Goal: Task Accomplishment & Management: Complete application form

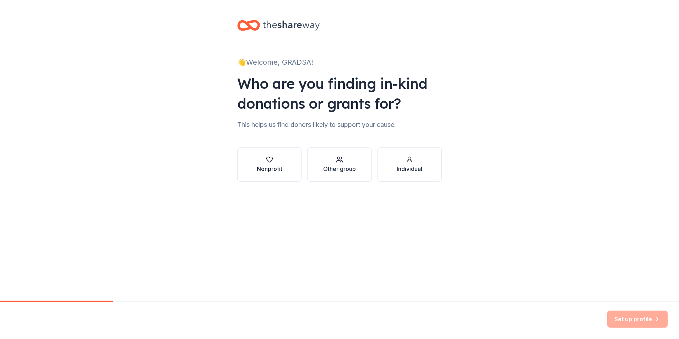
click at [275, 167] on div "Nonprofit" at bounding box center [270, 168] width 26 height 9
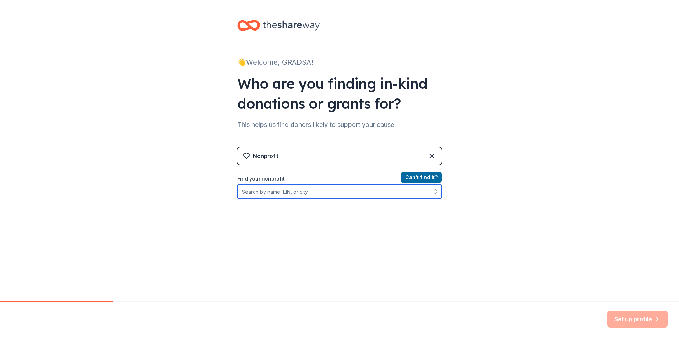
click at [344, 193] on input "Find your nonprofit" at bounding box center [339, 191] width 204 height 14
type input "611312541"
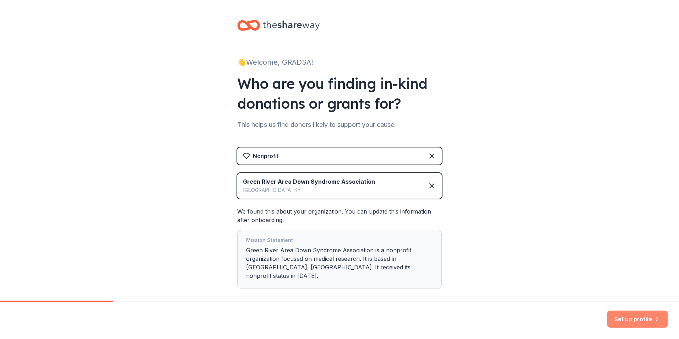
click at [623, 315] on button "Set up profile" at bounding box center [637, 318] width 60 height 17
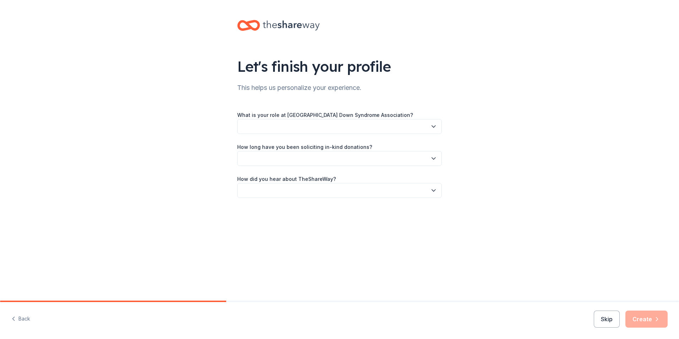
click at [299, 127] on button "button" at bounding box center [339, 126] width 204 height 15
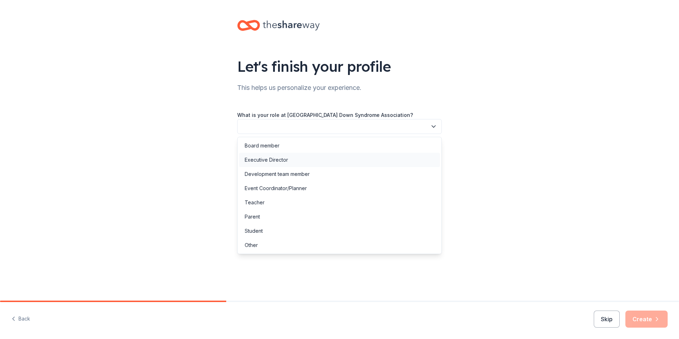
click at [288, 161] on div "Executive Director" at bounding box center [339, 160] width 201 height 14
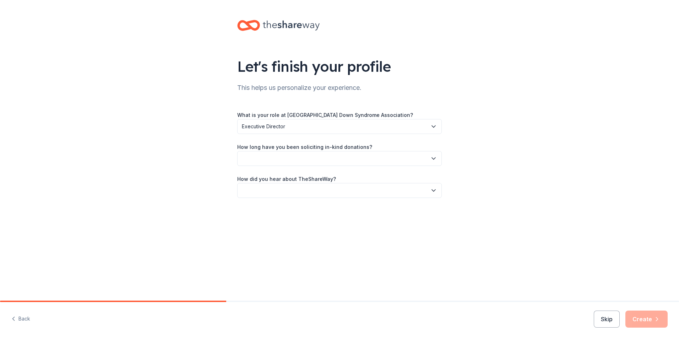
click at [283, 163] on button "button" at bounding box center [339, 158] width 204 height 15
click at [284, 197] on div "1 to 2 years" at bounding box center [339, 192] width 201 height 14
click at [285, 187] on button "button" at bounding box center [339, 190] width 204 height 15
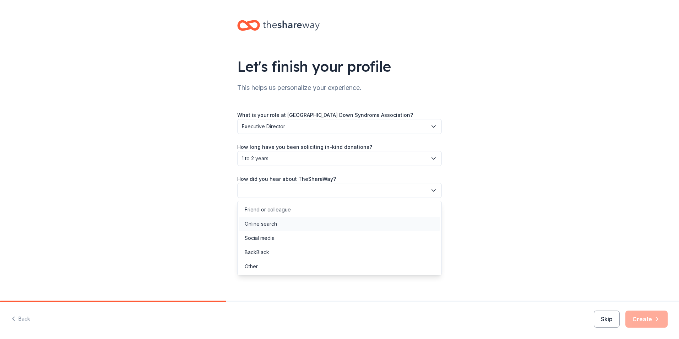
click at [282, 219] on div "Online search" at bounding box center [339, 224] width 201 height 14
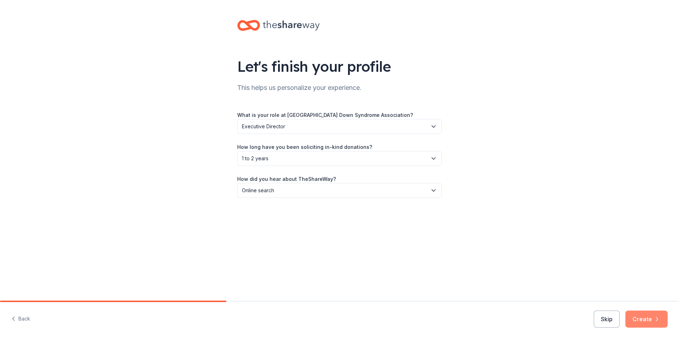
click at [650, 326] on button "Create" at bounding box center [646, 318] width 42 height 17
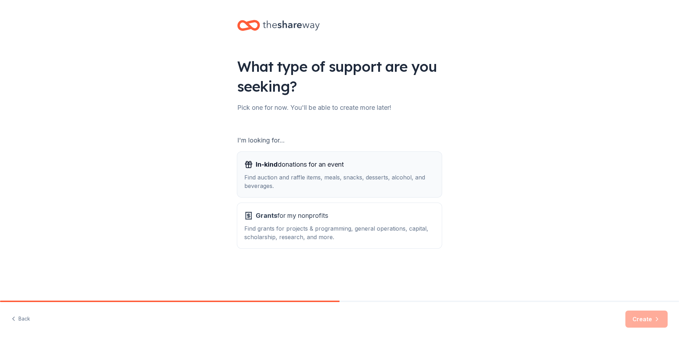
click at [307, 186] on div "Find auction and raffle items, meals, snacks, desserts, alcohol, and beverages." at bounding box center [339, 181] width 190 height 17
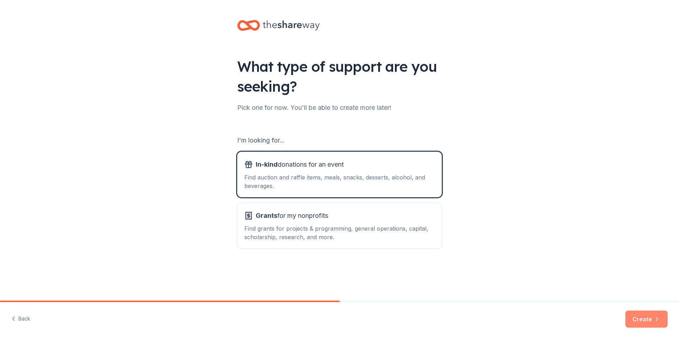
click at [634, 321] on button "Create" at bounding box center [646, 318] width 42 height 17
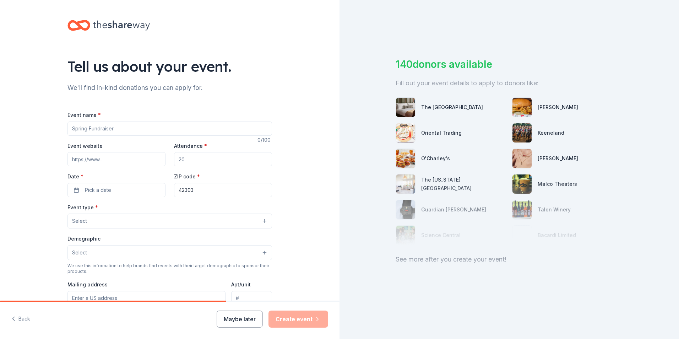
click at [96, 127] on input "Event name *" at bounding box center [169, 128] width 204 height 14
drag, startPoint x: 82, startPoint y: 129, endPoint x: 70, endPoint y: 132, distance: 12.0
click at [70, 132] on input "2025 GRADSA Buddy Walk/5K & Silent Auction" at bounding box center [169, 128] width 204 height 14
type input "28th Annual GRADSA Buddy Walk/5K & Silent Auction"
click at [126, 159] on input "Event website" at bounding box center [116, 159] width 98 height 14
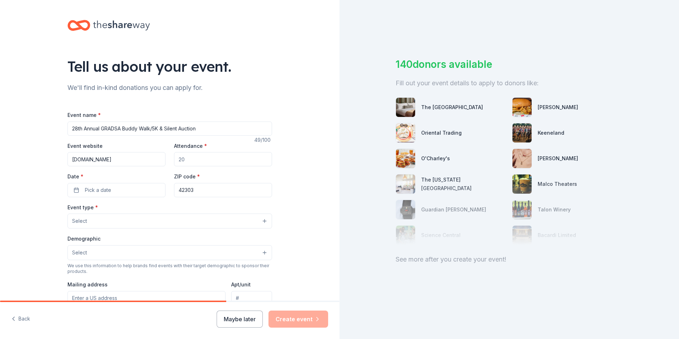
type input "www.gradsa.org"
drag, startPoint x: 184, startPoint y: 163, endPoint x: 175, endPoint y: 162, distance: 8.2
click at [175, 162] on input "Attendance *" at bounding box center [223, 159] width 98 height 14
type input "1000"
click at [129, 189] on button "Pick a date" at bounding box center [116, 190] width 98 height 14
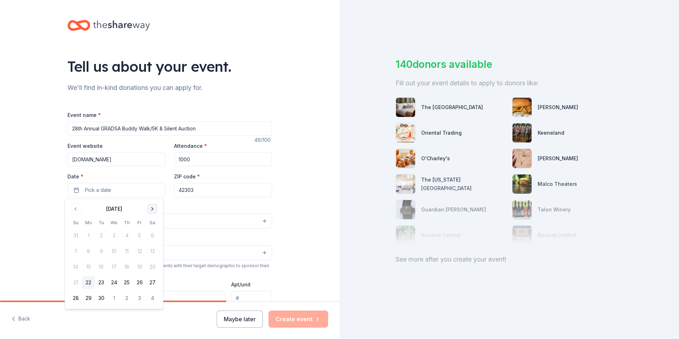
click at [153, 208] on button "Go to next month" at bounding box center [152, 209] width 10 height 10
click at [150, 281] on button "25" at bounding box center [152, 282] width 13 height 13
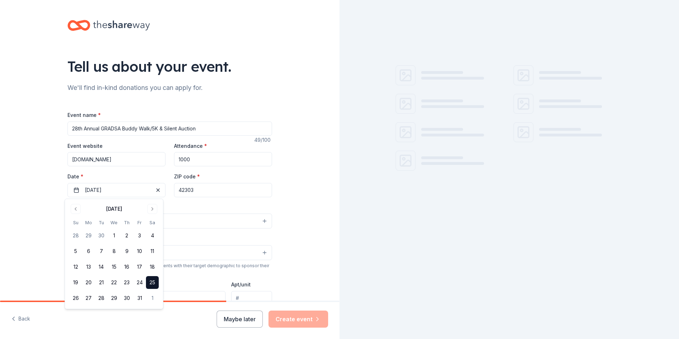
click at [205, 190] on input "42303" at bounding box center [223, 190] width 98 height 14
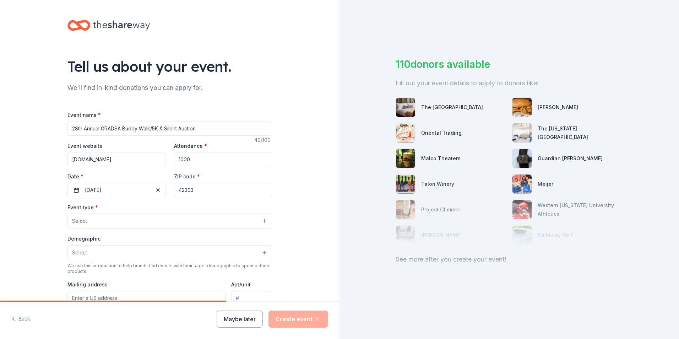
click at [98, 219] on button "Select" at bounding box center [169, 220] width 204 height 15
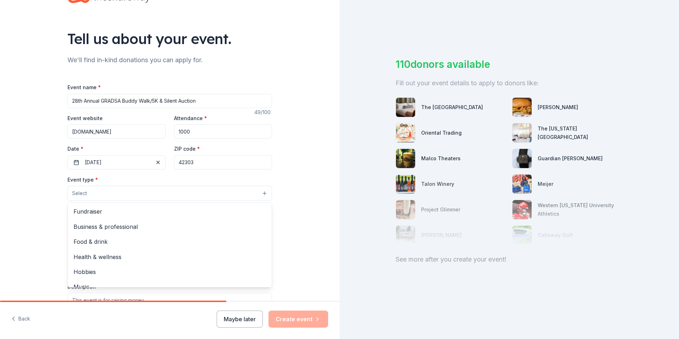
scroll to position [36, 0]
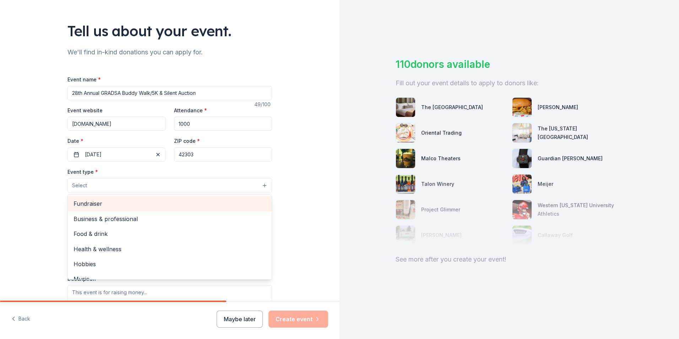
click at [99, 203] on span "Fundraiser" at bounding box center [169, 203] width 192 height 9
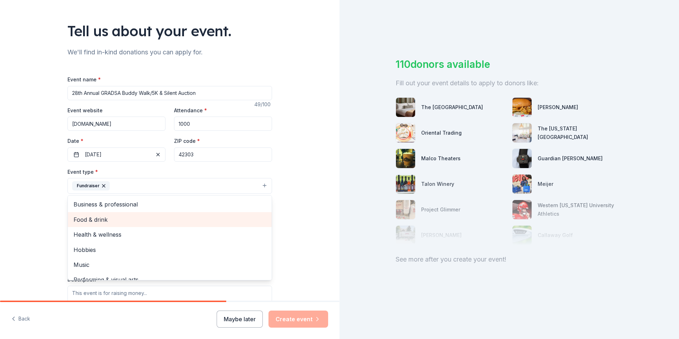
scroll to position [9, 0]
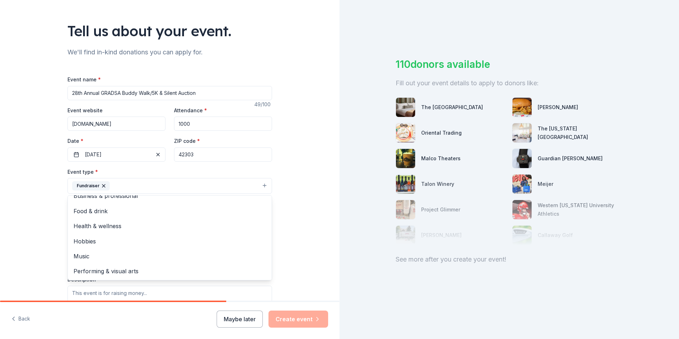
click at [57, 220] on div "Tell us about your event. We'll find in-kind donations you can apply for. Event…" at bounding box center [169, 200] width 227 height 473
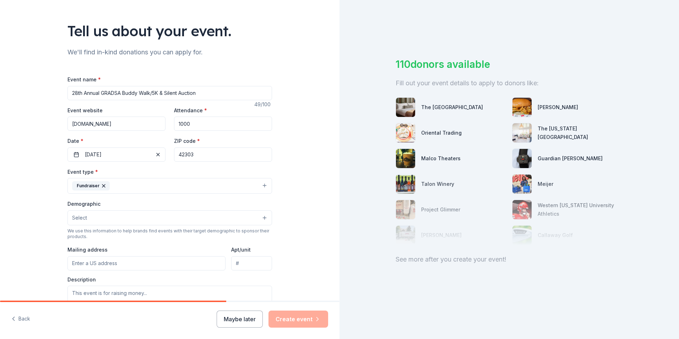
click at [98, 213] on button "Select" at bounding box center [169, 217] width 204 height 15
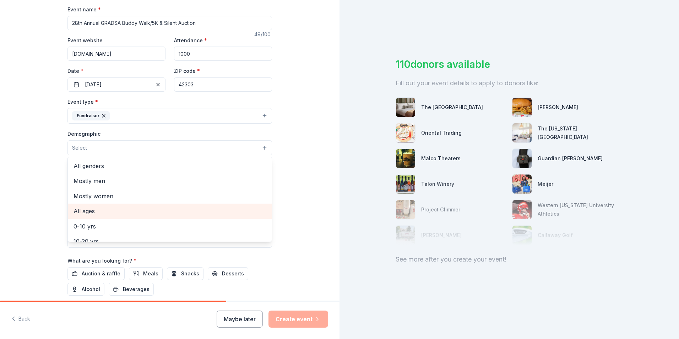
scroll to position [107, 0]
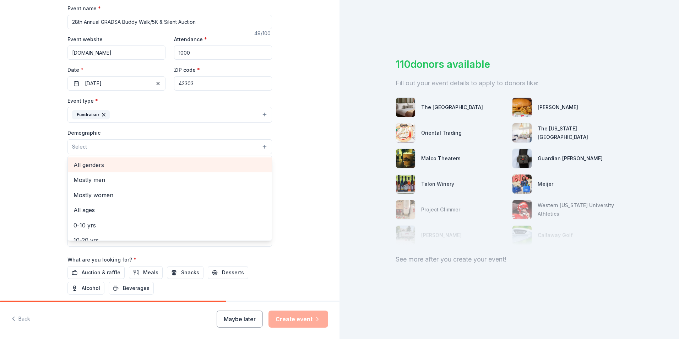
click at [95, 167] on span "All genders" at bounding box center [169, 164] width 192 height 9
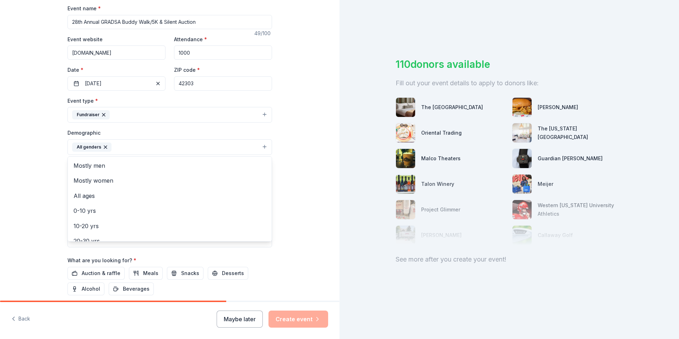
click at [26, 168] on div "Tell us about your event. We'll find in-kind donations you can apply for. Event…" at bounding box center [169, 130] width 339 height 474
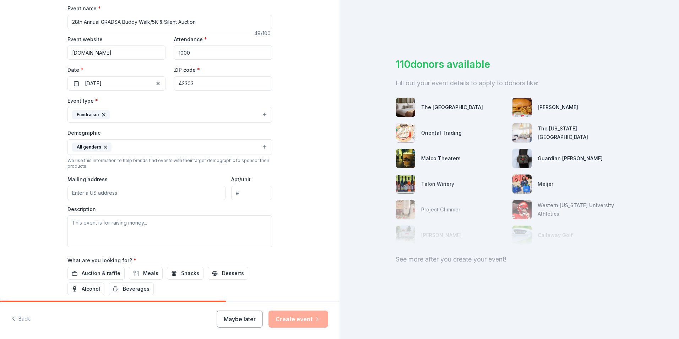
click at [98, 195] on input "Mailing address" at bounding box center [146, 193] width 158 height 14
type input "556 J W Bailey Road, Calhoun, KY, 42327"
click at [107, 221] on textarea at bounding box center [169, 231] width 204 height 32
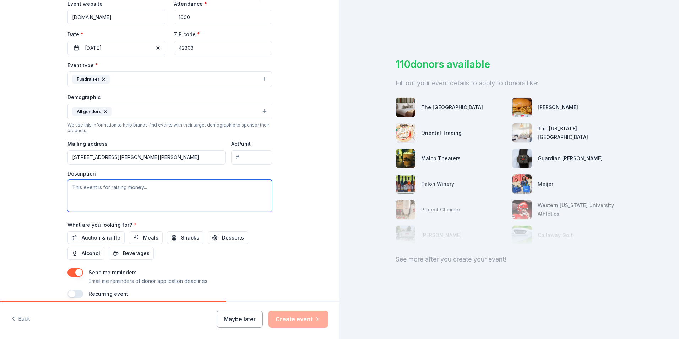
scroll to position [174, 0]
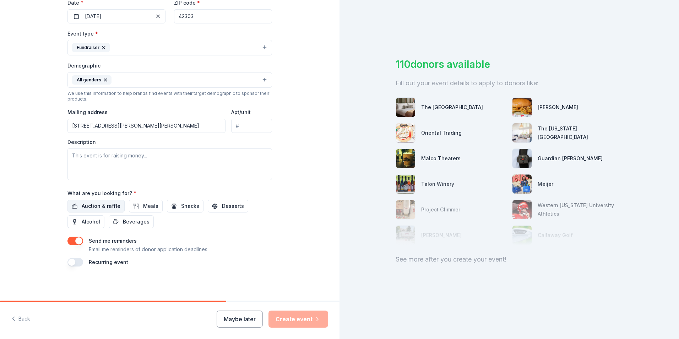
click at [89, 207] on span "Auction & raffle" at bounding box center [101, 206] width 39 height 9
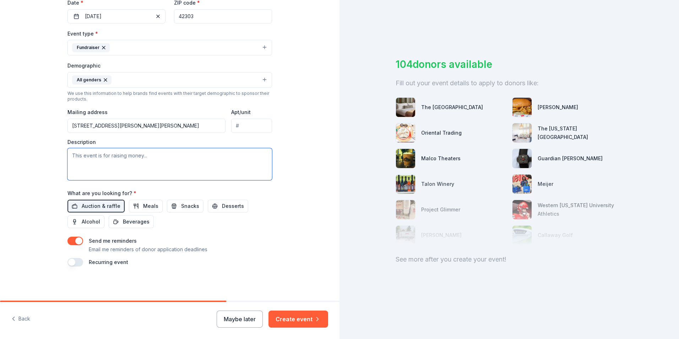
click at [110, 162] on textarea at bounding box center [169, 164] width 204 height 32
paste textarea "The Buddy Walk is our largest fundraiser of the year, bringing together familie…"
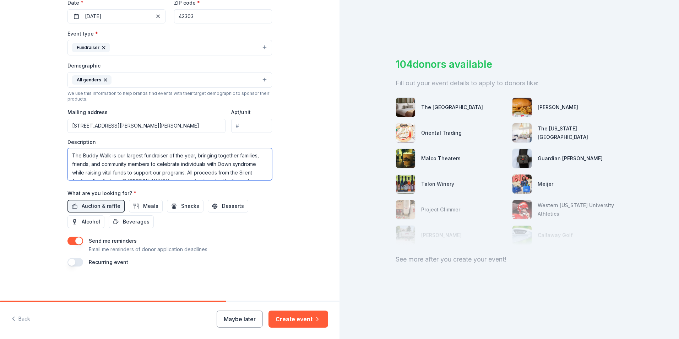
scroll to position [30, 0]
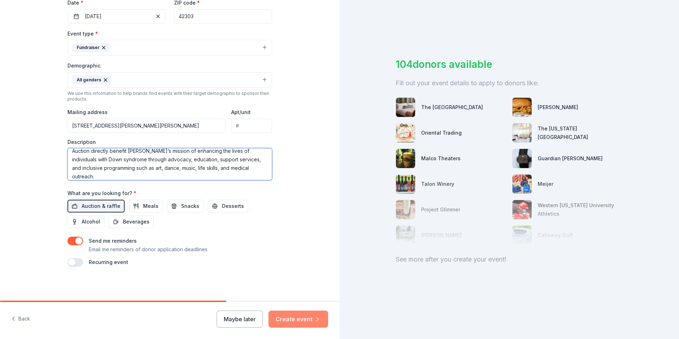
type textarea "The Buddy Walk is our largest fundraiser of the year, bringing together familie…"
click at [296, 319] on button "Create event" at bounding box center [298, 318] width 60 height 17
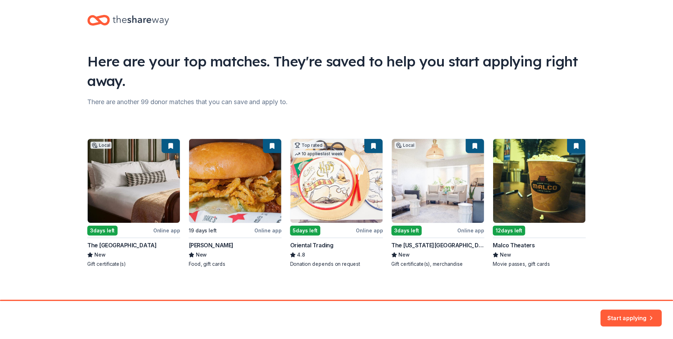
scroll to position [8, 0]
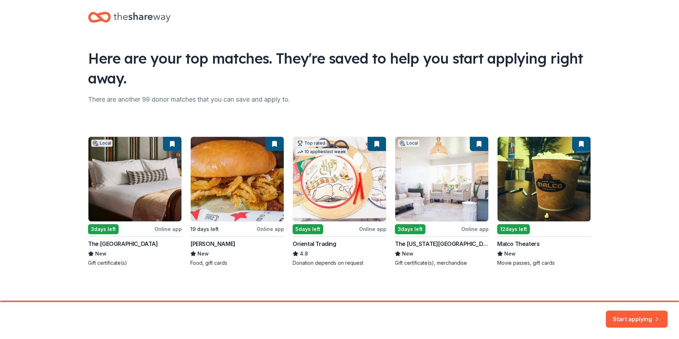
click at [441, 198] on div "Local 3 days left Online app The Manchester Hotel New Gift certificate(s) 19 da…" at bounding box center [339, 201] width 503 height 130
click at [622, 315] on button "Start applying" at bounding box center [637, 314] width 62 height 17
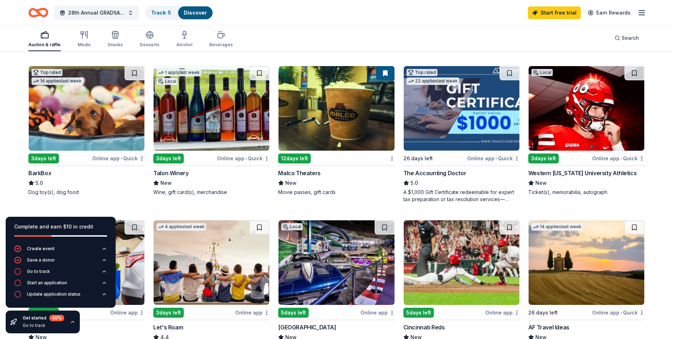
scroll to position [213, 0]
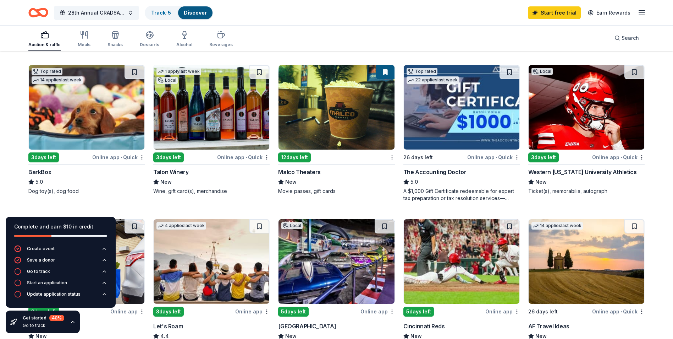
click at [325, 96] on img at bounding box center [337, 107] width 116 height 84
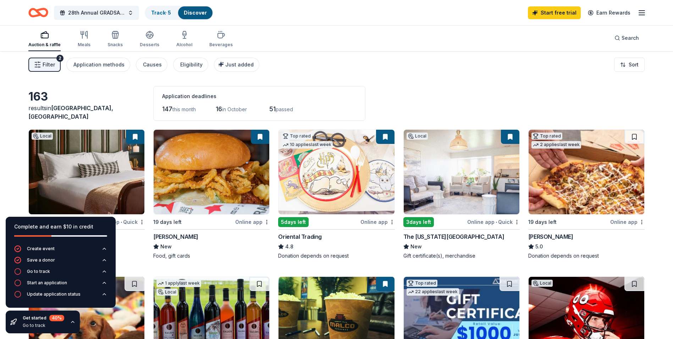
scroll to position [0, 0]
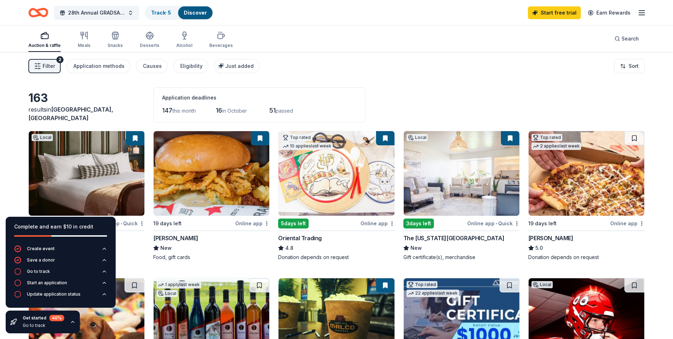
click at [118, 153] on img at bounding box center [87, 173] width 116 height 84
click at [463, 173] on img at bounding box center [462, 173] width 116 height 84
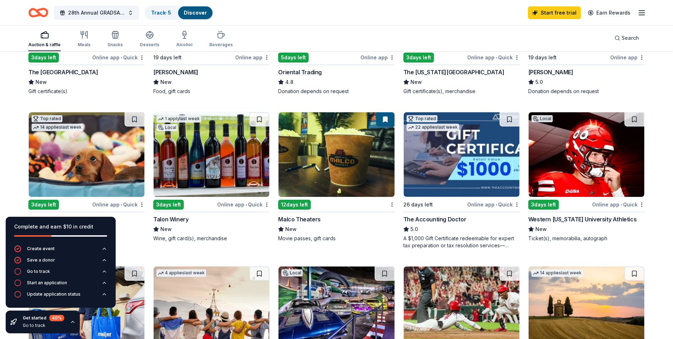
scroll to position [213, 0]
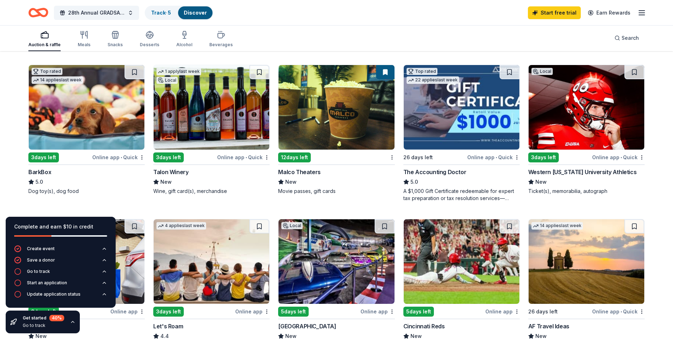
click at [566, 115] on img at bounding box center [587, 107] width 116 height 84
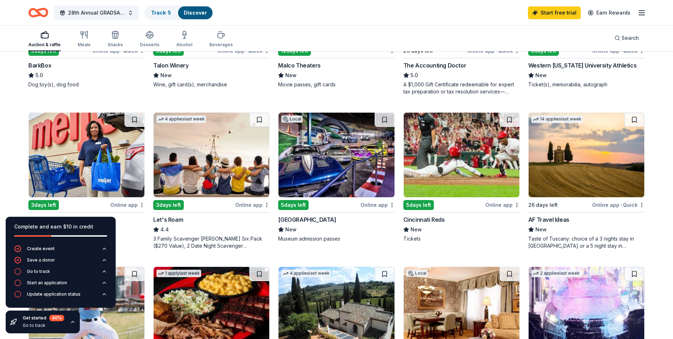
scroll to position [355, 0]
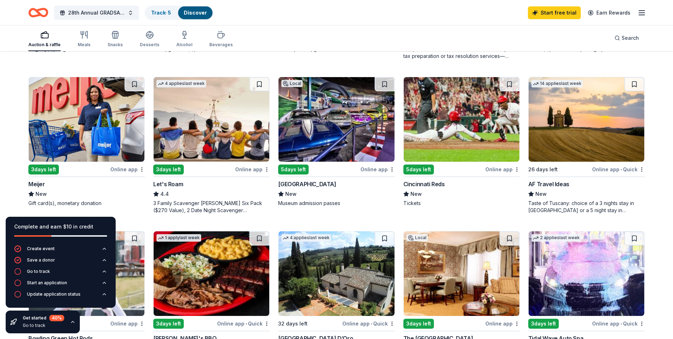
click at [454, 127] on img at bounding box center [462, 119] width 116 height 84
click at [332, 126] on img at bounding box center [337, 119] width 116 height 84
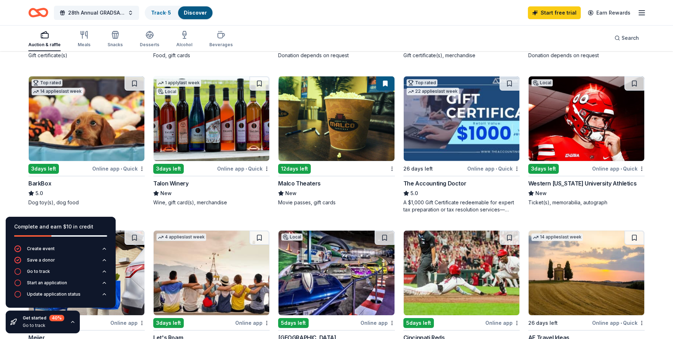
scroll to position [178, 0]
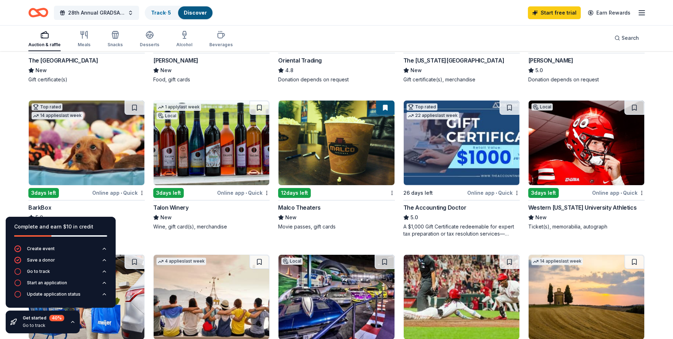
click at [222, 156] on img at bounding box center [212, 142] width 116 height 84
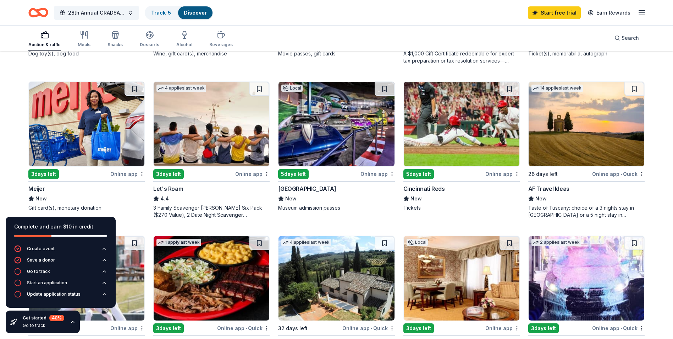
scroll to position [355, 0]
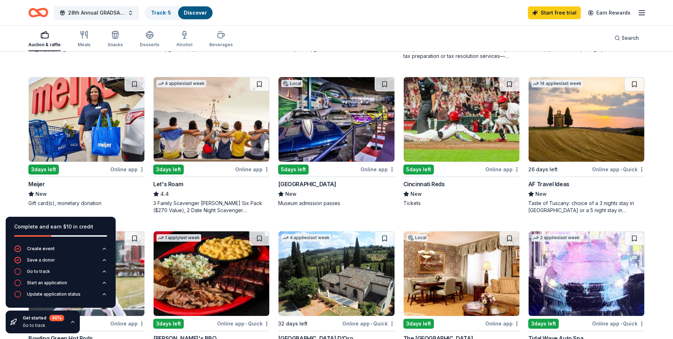
click at [182, 136] on img at bounding box center [212, 119] width 116 height 84
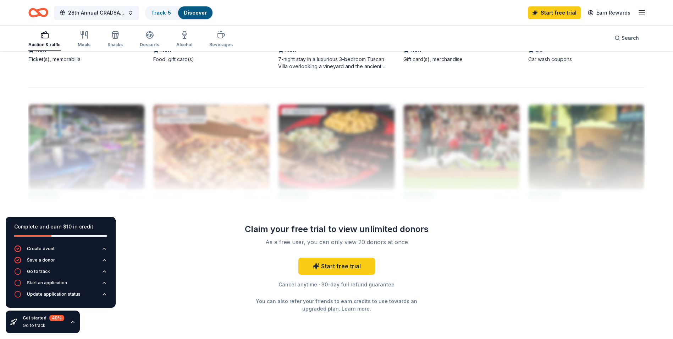
scroll to position [675, 0]
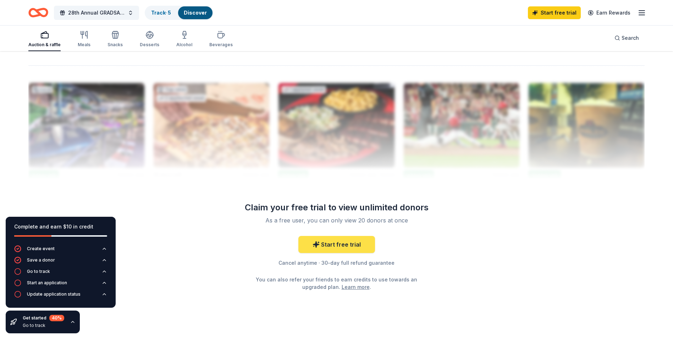
click at [335, 244] on link "Start free trial" at bounding box center [337, 244] width 77 height 17
click at [328, 248] on link "Start free trial" at bounding box center [337, 244] width 77 height 17
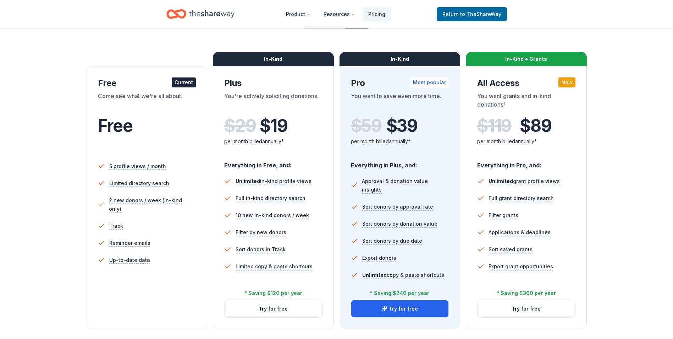
scroll to position [107, 0]
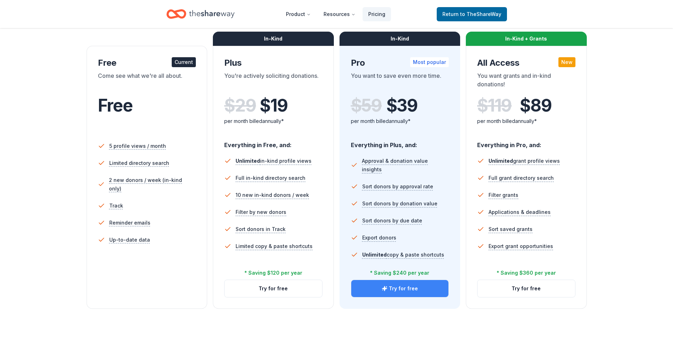
click at [374, 290] on button "Try for free" at bounding box center [400, 288] width 98 height 17
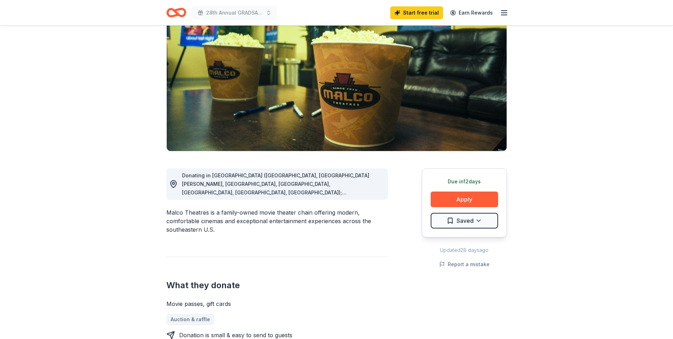
scroll to position [71, 0]
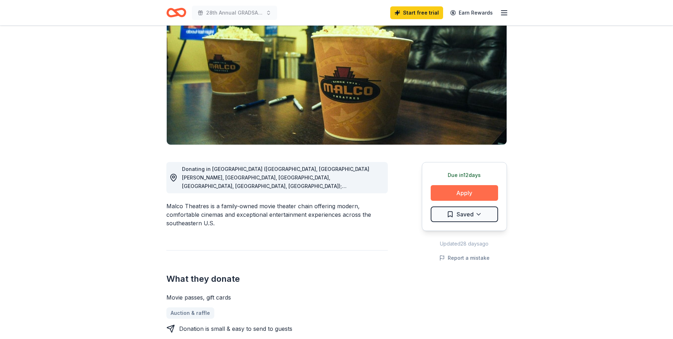
click at [451, 192] on button "Apply" at bounding box center [464, 193] width 67 height 16
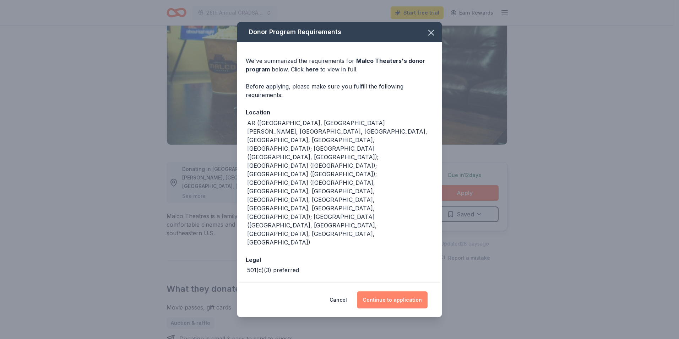
click at [376, 291] on button "Continue to application" at bounding box center [392, 299] width 71 height 17
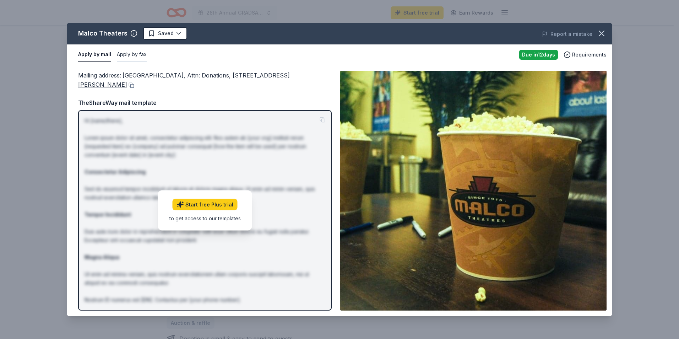
click at [127, 55] on button "Apply by fax" at bounding box center [132, 54] width 30 height 15
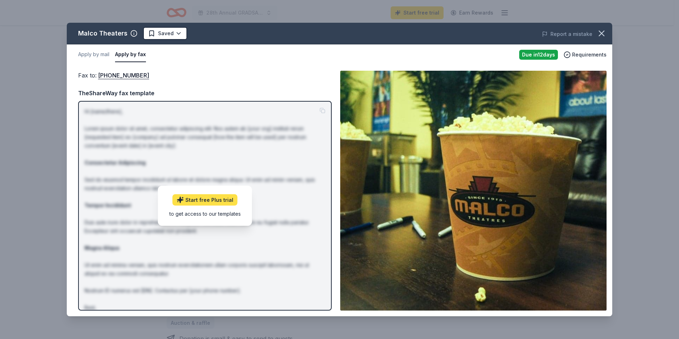
click at [198, 201] on link "Start free Plus trial" at bounding box center [205, 199] width 65 height 11
click at [122, 75] on link "(901) 681-2044" at bounding box center [123, 75] width 51 height 9
click at [101, 56] on button "Apply by mail" at bounding box center [93, 54] width 31 height 15
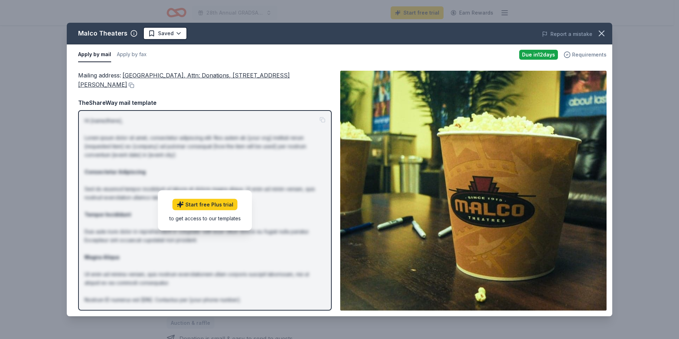
click at [581, 55] on span "Requirements" at bounding box center [589, 54] width 34 height 9
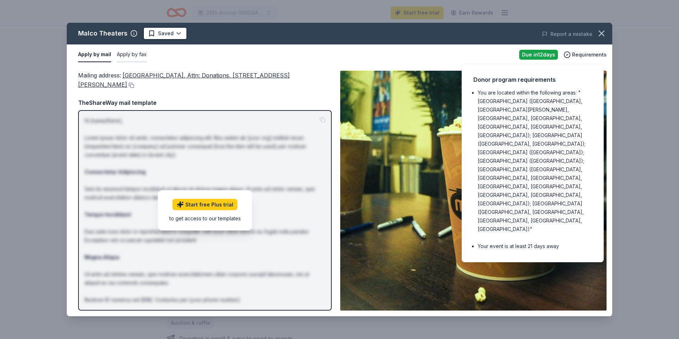
click at [135, 52] on button "Apply by fax" at bounding box center [132, 54] width 30 height 15
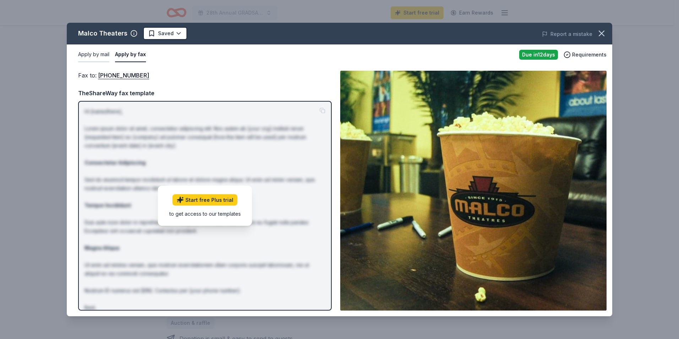
click at [104, 57] on button "Apply by mail" at bounding box center [93, 54] width 31 height 15
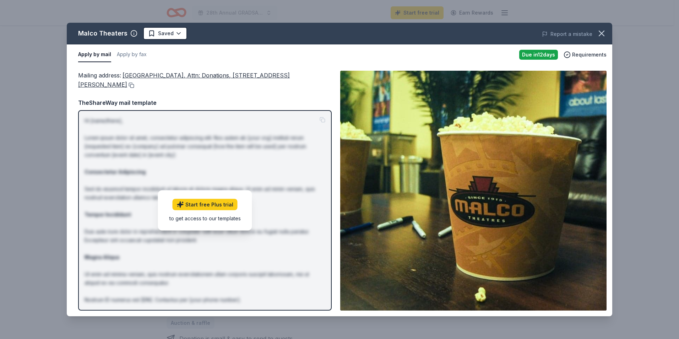
click at [127, 86] on button at bounding box center [130, 85] width 7 height 6
click at [392, 38] on div "Malco Theaters Saved" at bounding box center [230, 33] width 327 height 13
click at [599, 32] on icon "button" at bounding box center [601, 33] width 10 height 10
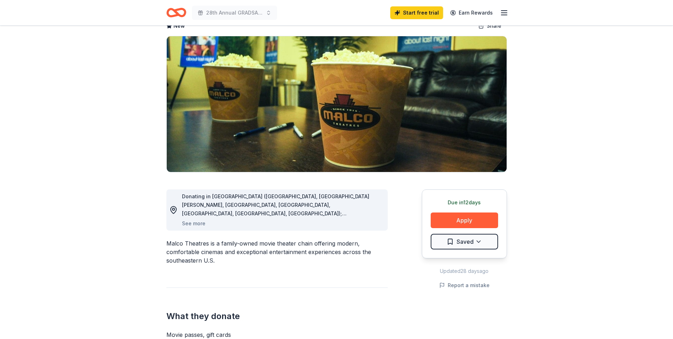
scroll to position [0, 0]
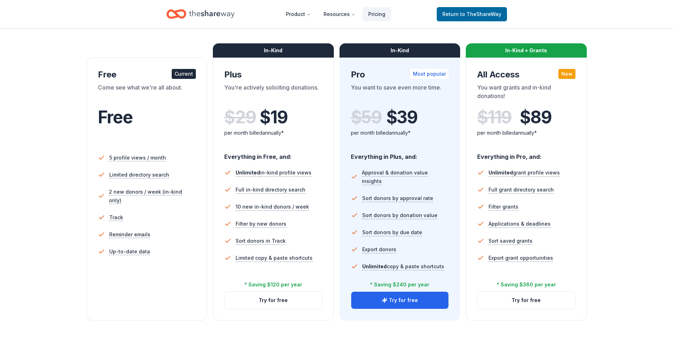
scroll to position [107, 0]
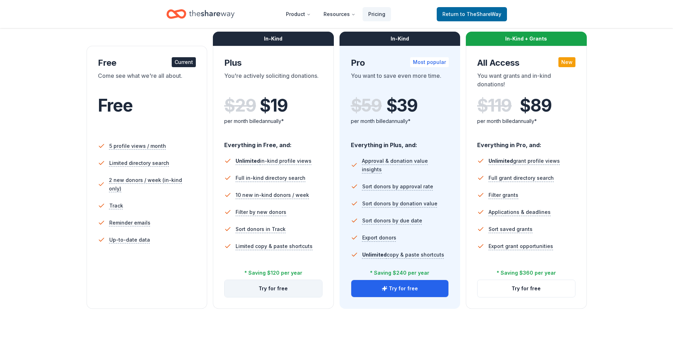
click at [269, 289] on button "Try for free" at bounding box center [274, 288] width 98 height 17
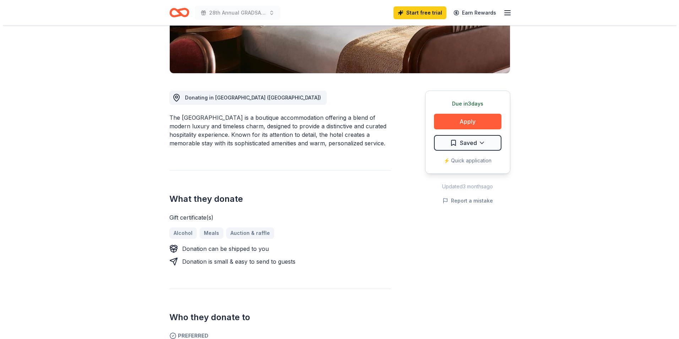
scroll to position [142, 0]
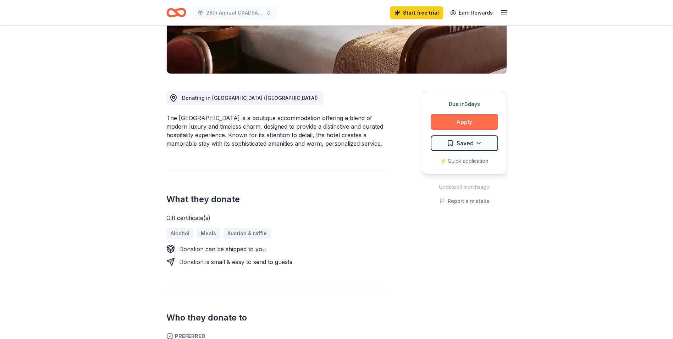
click at [460, 119] on button "Apply" at bounding box center [464, 122] width 67 height 16
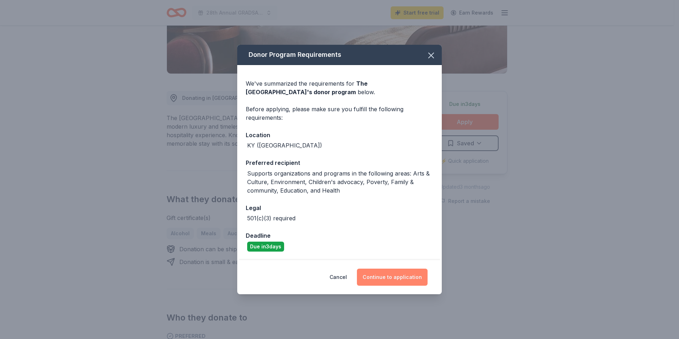
click at [370, 278] on button "Continue to application" at bounding box center [392, 276] width 71 height 17
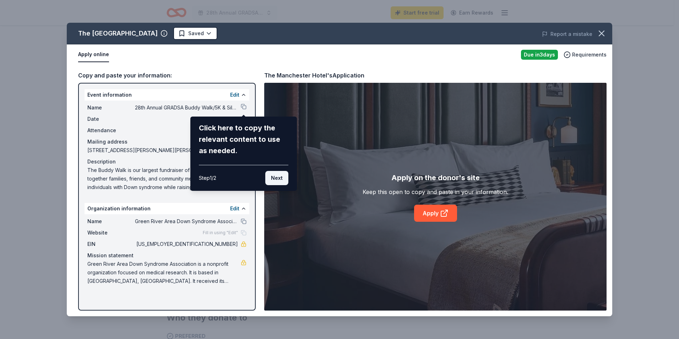
click at [274, 180] on button "Next" at bounding box center [276, 178] width 23 height 14
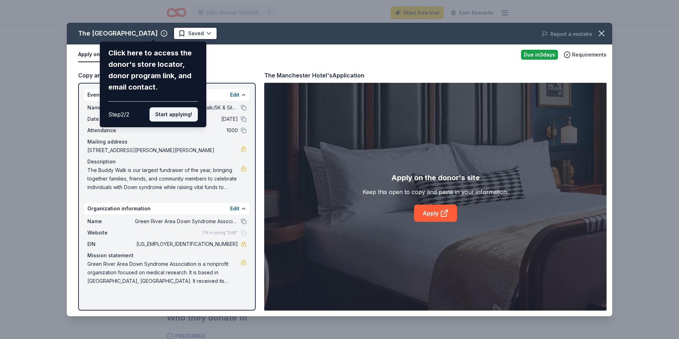
click at [173, 117] on button "Start applying!" at bounding box center [173, 114] width 48 height 14
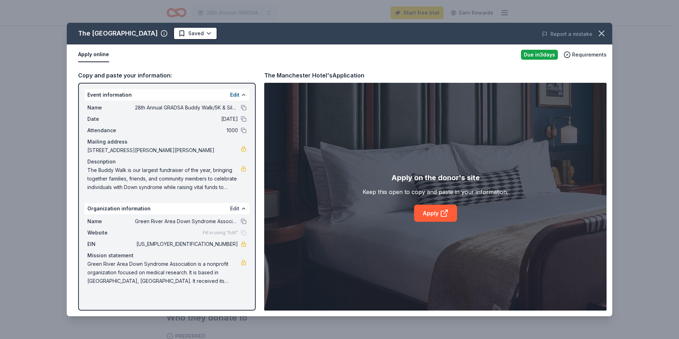
click at [236, 208] on button "Edit" at bounding box center [234, 208] width 9 height 9
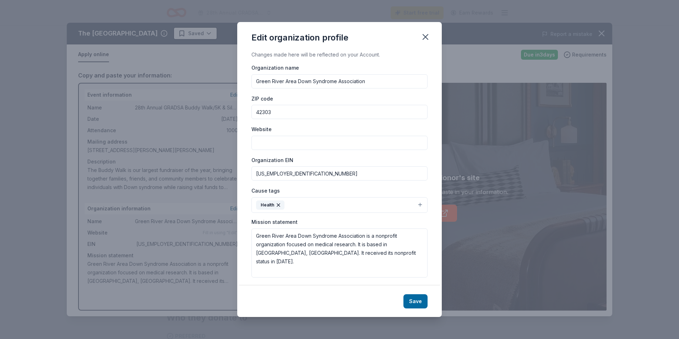
click at [268, 139] on input "Website" at bounding box center [339, 143] width 176 height 14
type input "[DOMAIN_NAME]"
click at [408, 300] on button "Save" at bounding box center [415, 301] width 24 height 14
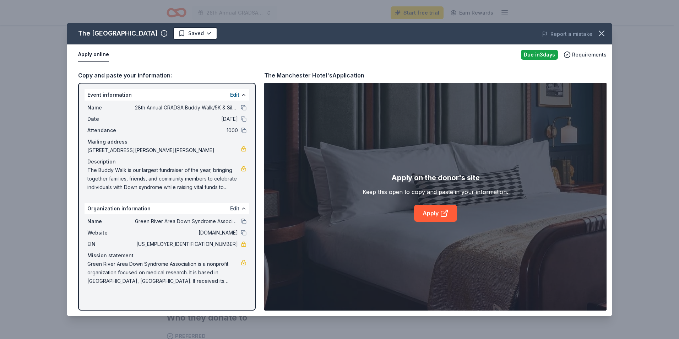
click at [234, 207] on button "Edit" at bounding box center [234, 208] width 9 height 9
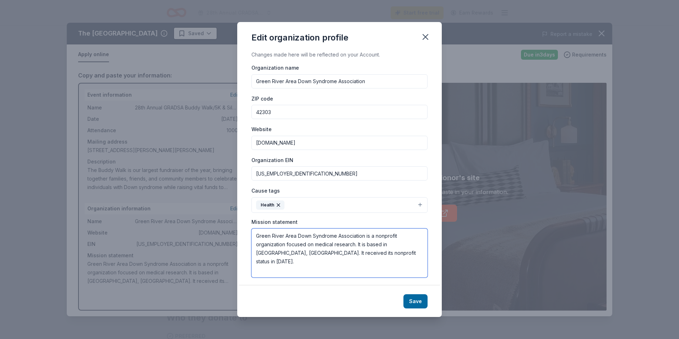
drag, startPoint x: 362, startPoint y: 254, endPoint x: 252, endPoint y: 236, distance: 111.2
click at [252, 236] on textarea "Green River Area Down Syndrome Association is a nonprofit organization focused …" at bounding box center [339, 252] width 176 height 49
paste textarea "The Green River Area Down Syndrome Association (GRADSA) is dedicated to empower…"
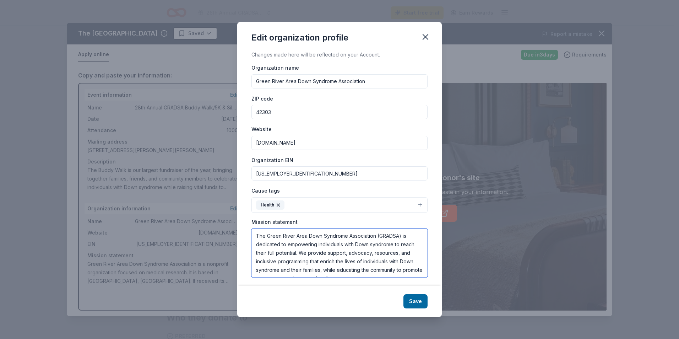
scroll to position [13, 0]
type textarea "The Green River Area Down Syndrome Association (GRADSA) is dedicated to empower…"
click at [417, 302] on button "Save" at bounding box center [415, 301] width 24 height 14
click at [362, 205] on button "Health" at bounding box center [339, 205] width 176 height 16
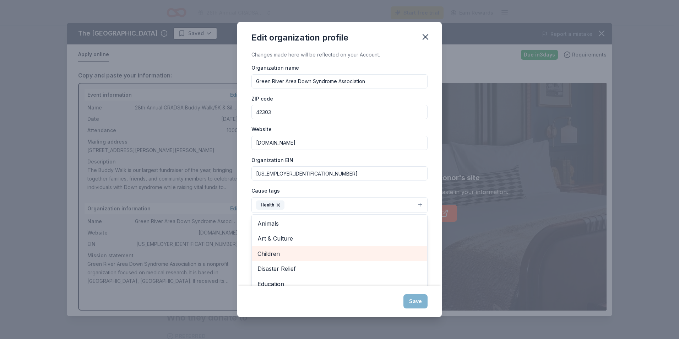
click at [289, 254] on span "Children" at bounding box center [339, 253] width 164 height 9
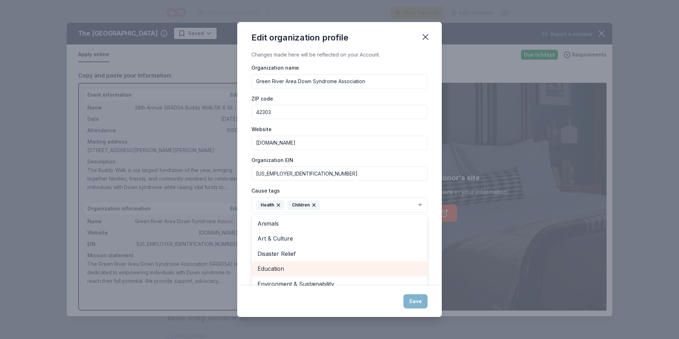
scroll to position [23, 0]
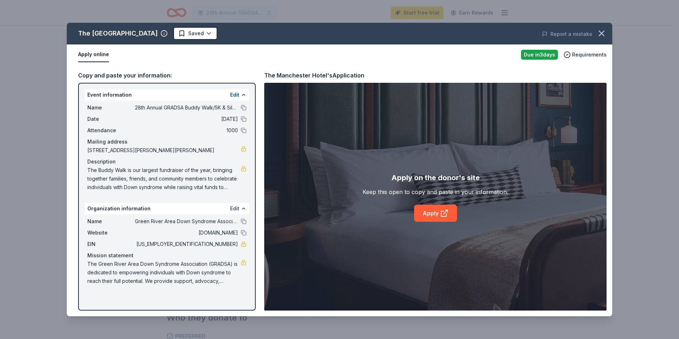
click at [236, 209] on button "Edit" at bounding box center [234, 208] width 9 height 9
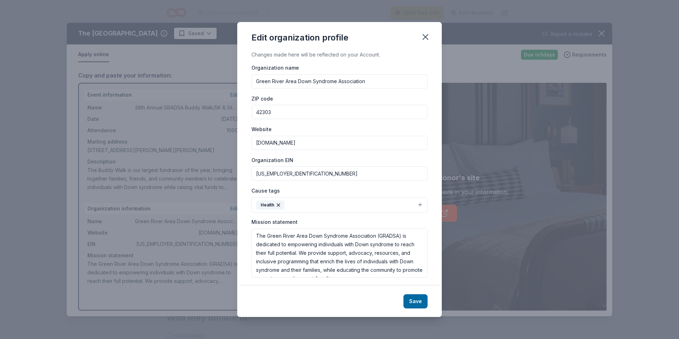
click at [304, 206] on button "Health" at bounding box center [339, 205] width 176 height 16
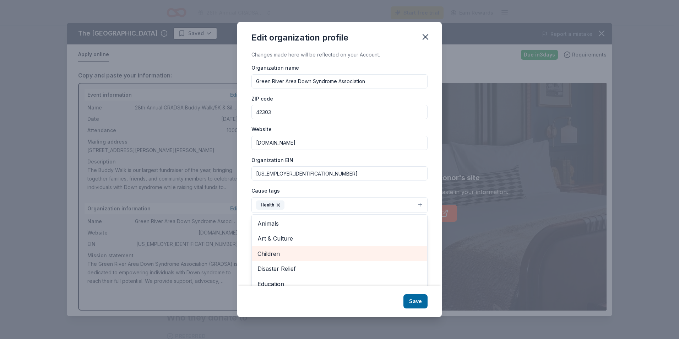
click at [284, 257] on span "Children" at bounding box center [339, 253] width 164 height 9
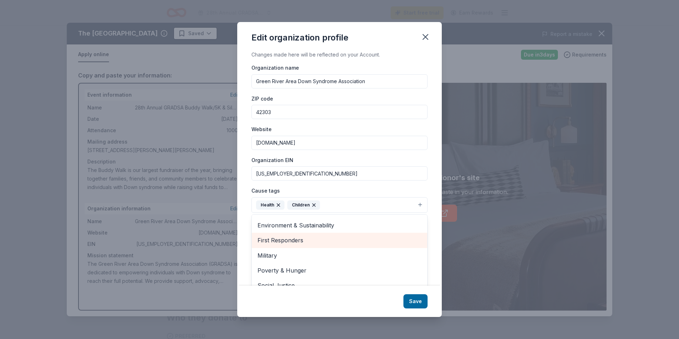
scroll to position [69, 0]
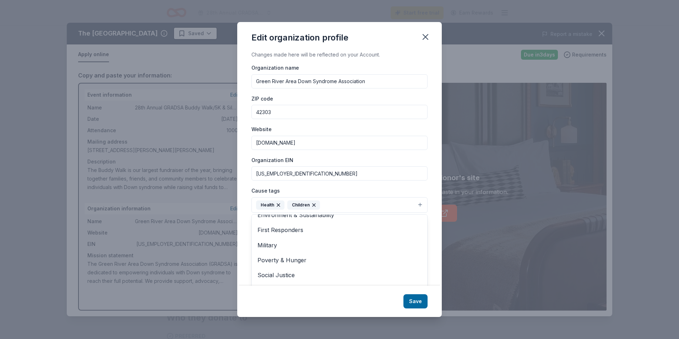
click at [200, 245] on div "Edit organization profile Changes made here will be reflected on your Account. …" at bounding box center [339, 169] width 679 height 339
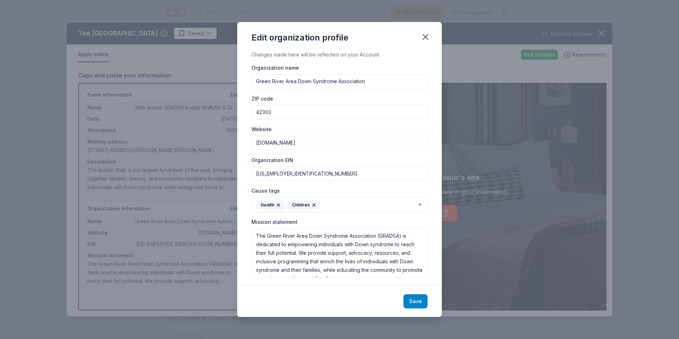
click at [413, 301] on button "Save" at bounding box center [415, 301] width 24 height 14
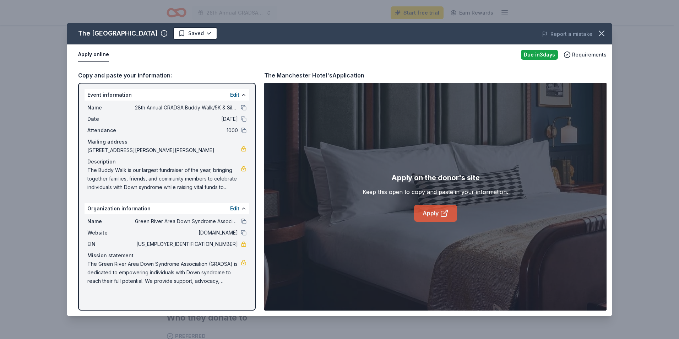
click at [425, 217] on link "Apply" at bounding box center [435, 212] width 43 height 17
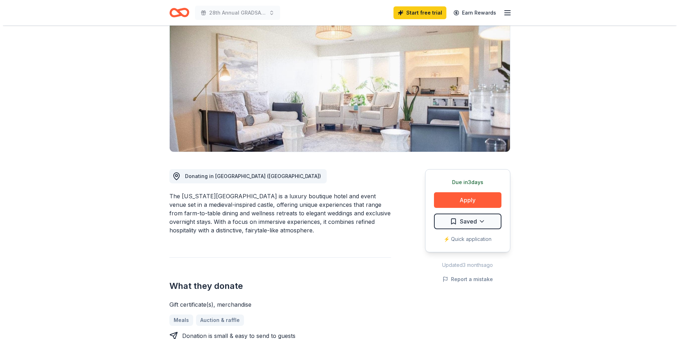
scroll to position [71, 0]
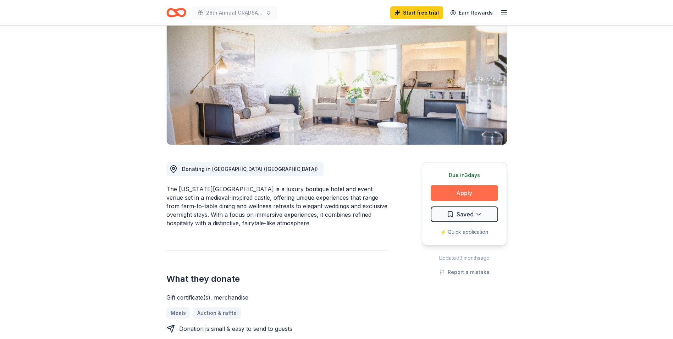
click at [460, 194] on button "Apply" at bounding box center [464, 193] width 67 height 16
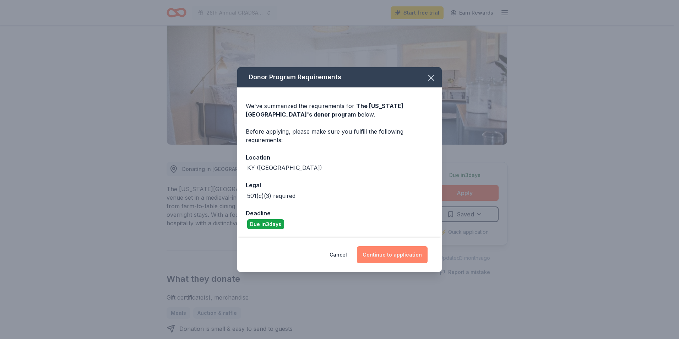
click at [381, 253] on button "Continue to application" at bounding box center [392, 254] width 71 height 17
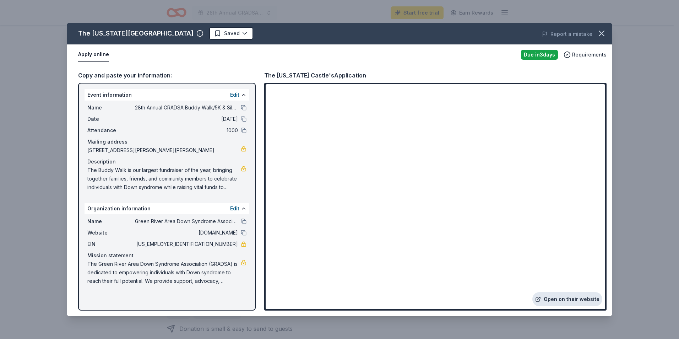
click at [550, 295] on link "Open on their website" at bounding box center [567, 299] width 70 height 14
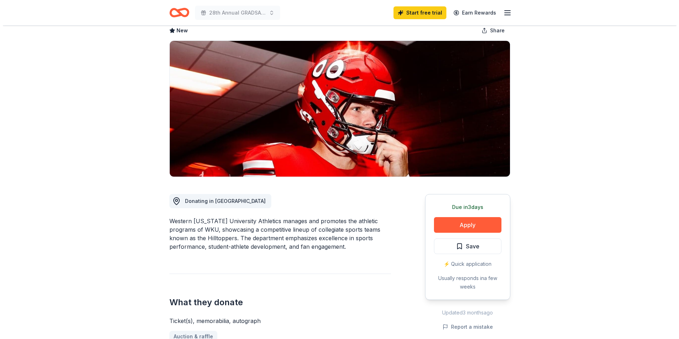
scroll to position [71, 0]
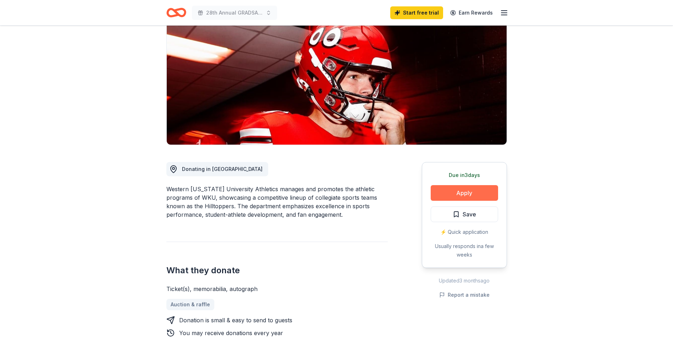
click at [447, 193] on button "Apply" at bounding box center [464, 193] width 67 height 16
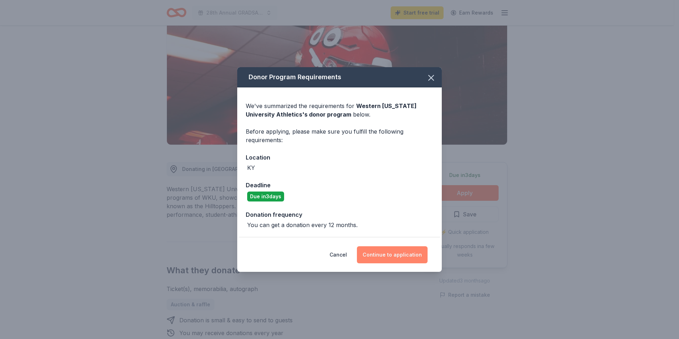
click at [394, 259] on button "Continue to application" at bounding box center [392, 254] width 71 height 17
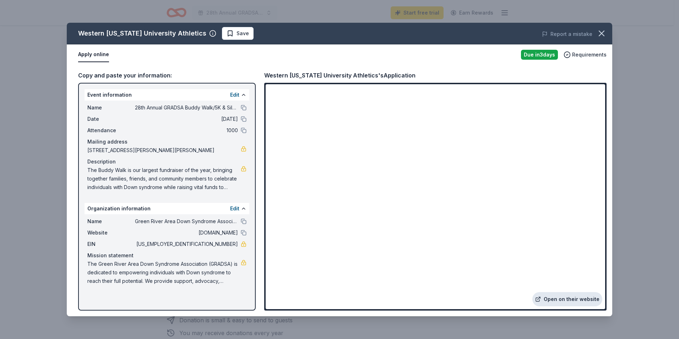
click at [559, 295] on link "Open on their website" at bounding box center [567, 299] width 70 height 14
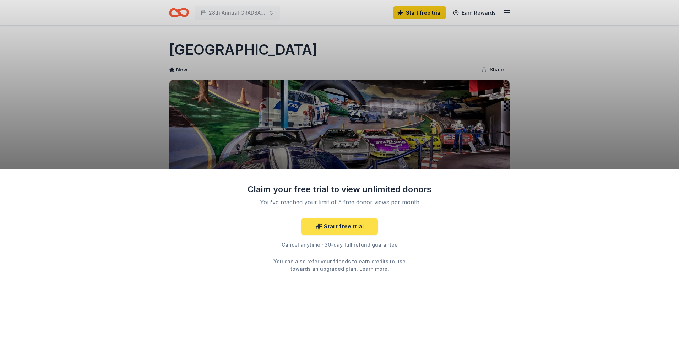
click at [352, 225] on link "Start free trial" at bounding box center [339, 226] width 77 height 17
drag, startPoint x: 327, startPoint y: 224, endPoint x: 384, endPoint y: 127, distance: 113.2
click at [327, 224] on link "Start free trial" at bounding box center [339, 226] width 77 height 17
click at [448, 63] on div "Claim your free trial to view unlimited donors You've reached your limit of 5 f…" at bounding box center [339, 169] width 679 height 339
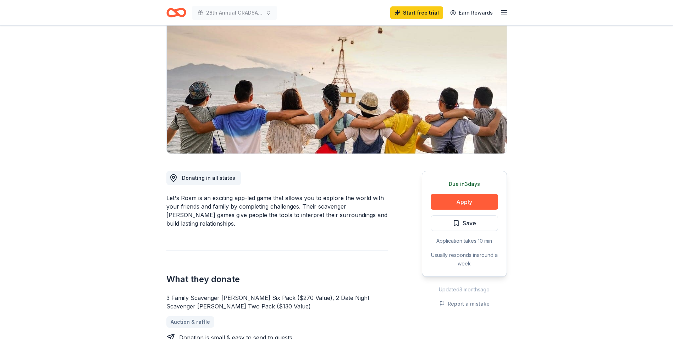
scroll to position [71, 0]
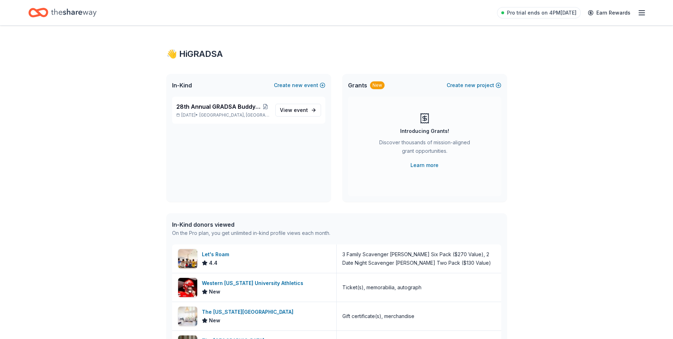
click at [37, 15] on icon "Home" at bounding box center [34, 12] width 11 height 7
click at [289, 111] on span "View event" at bounding box center [294, 110] width 28 height 9
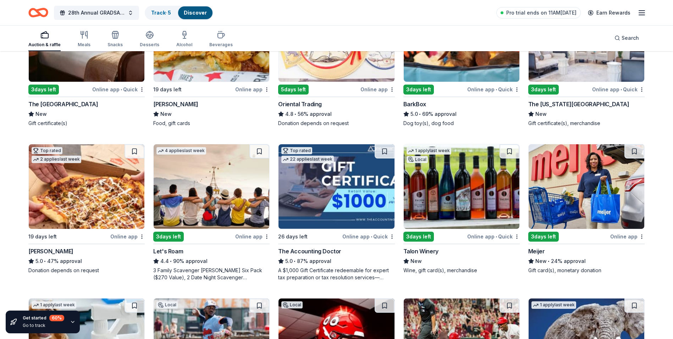
scroll to position [142, 0]
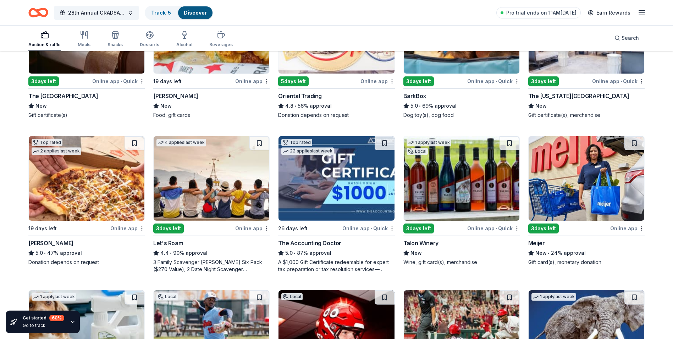
click at [464, 191] on img at bounding box center [462, 178] width 116 height 84
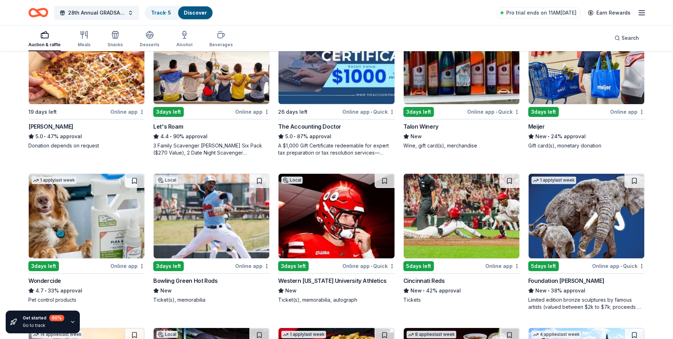
scroll to position [284, 0]
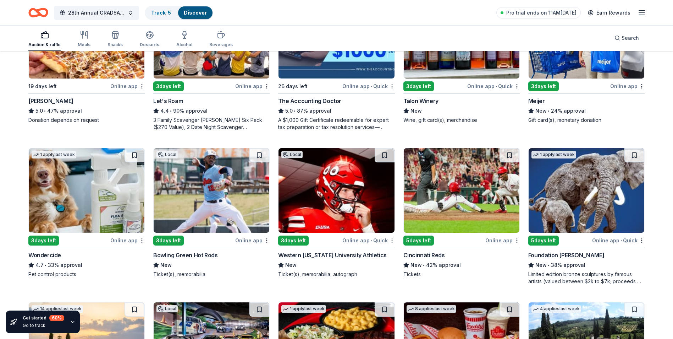
click at [216, 206] on img at bounding box center [212, 190] width 116 height 84
click at [430, 199] on img at bounding box center [462, 190] width 116 height 84
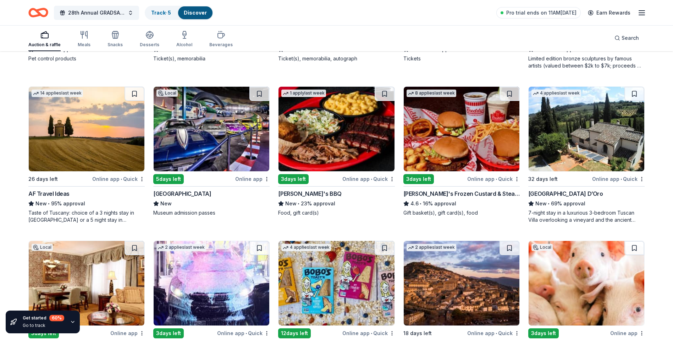
scroll to position [512, 0]
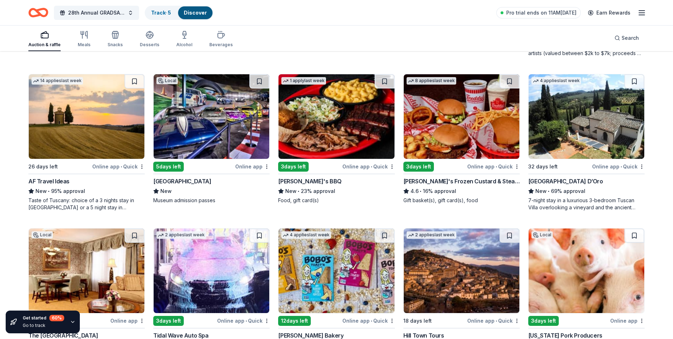
click at [233, 124] on img at bounding box center [212, 116] width 116 height 84
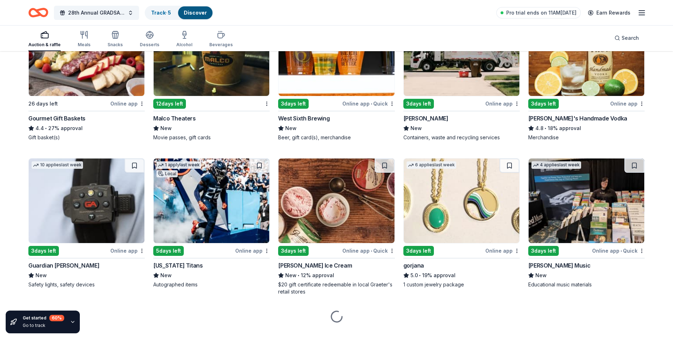
scroll to position [1050, 0]
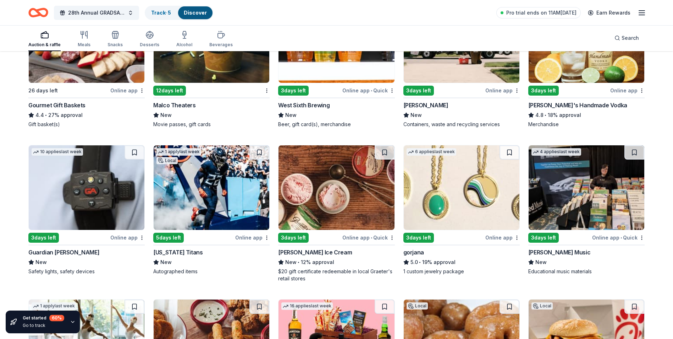
click at [206, 198] on img at bounding box center [212, 187] width 116 height 84
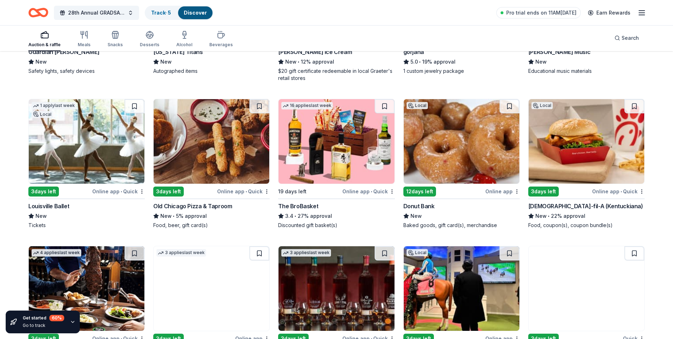
scroll to position [1263, 0]
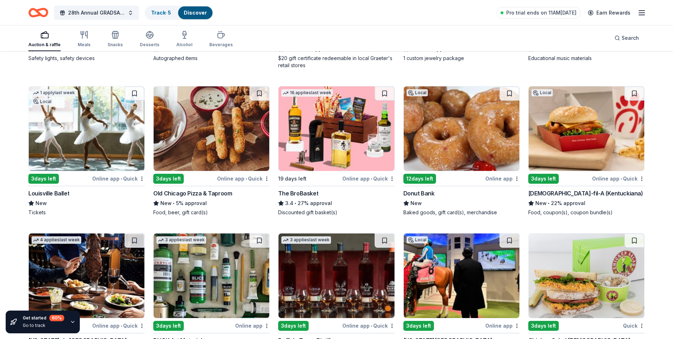
click at [317, 138] on img at bounding box center [337, 128] width 116 height 84
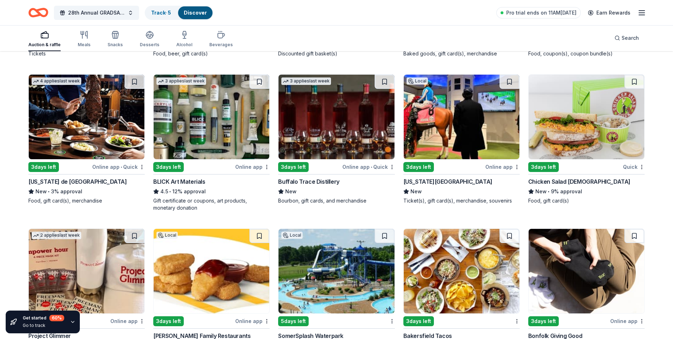
scroll to position [1422, 0]
click at [311, 135] on img at bounding box center [337, 116] width 116 height 84
click at [440, 120] on img at bounding box center [462, 116] width 116 height 84
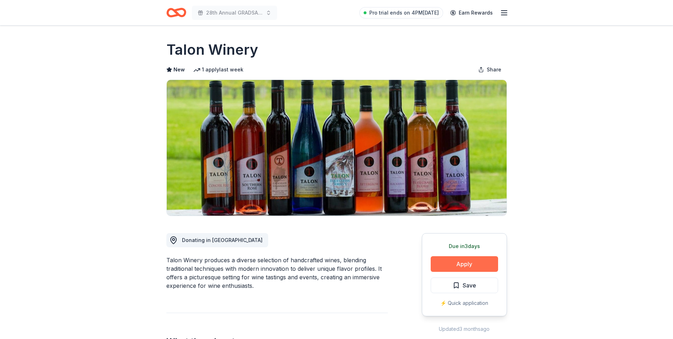
click at [455, 261] on button "Apply" at bounding box center [464, 264] width 67 height 16
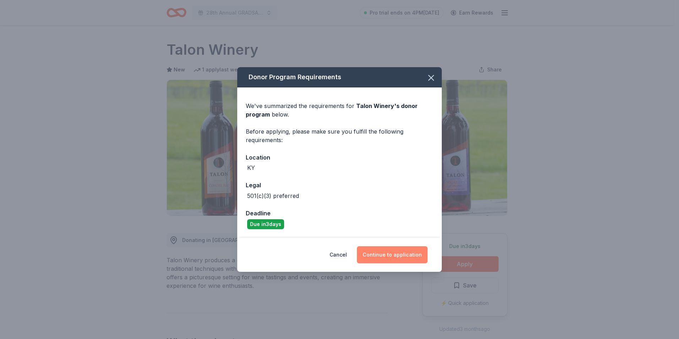
click at [393, 253] on button "Continue to application" at bounding box center [392, 254] width 71 height 17
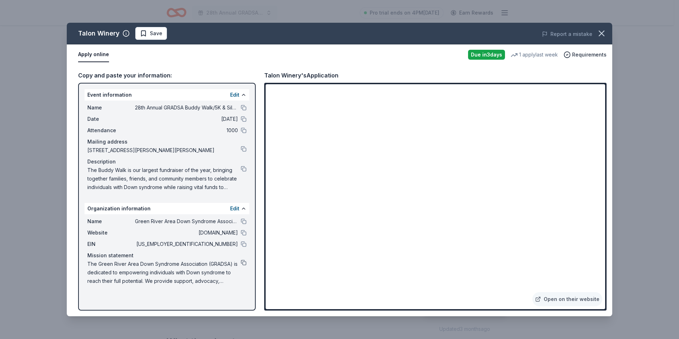
click at [244, 262] on button at bounding box center [244, 263] width 6 height 6
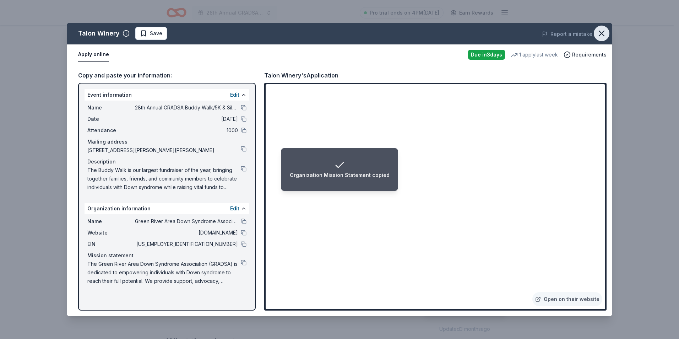
click at [600, 32] on icon "button" at bounding box center [601, 33] width 5 height 5
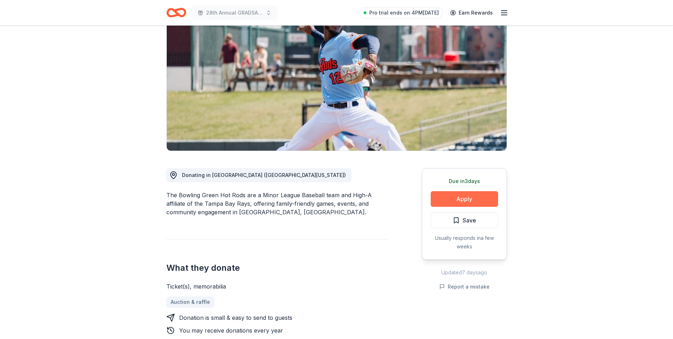
scroll to position [71, 0]
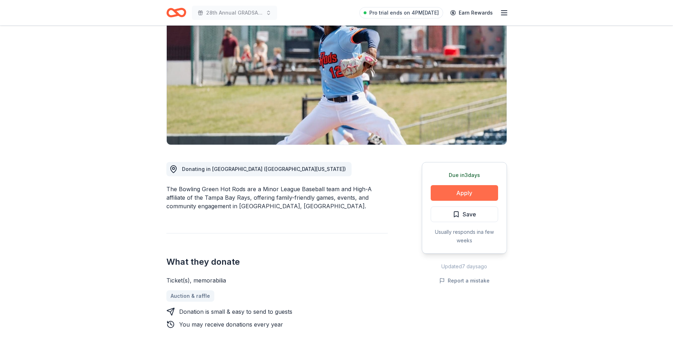
click at [444, 193] on button "Apply" at bounding box center [464, 193] width 67 height 16
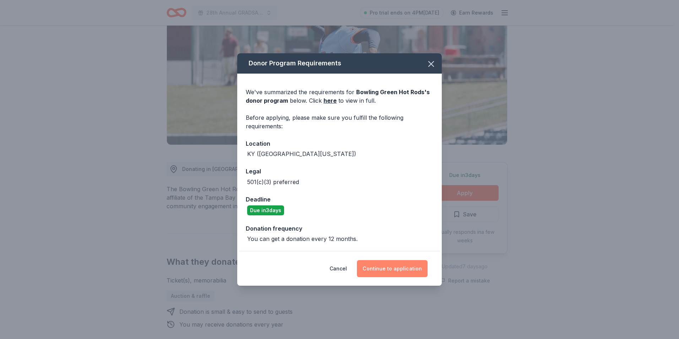
click at [376, 272] on button "Continue to application" at bounding box center [392, 268] width 71 height 17
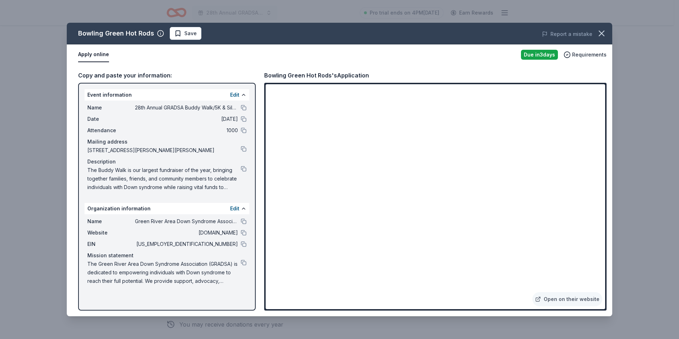
click at [240, 263] on span "The Green River Area Down Syndrome Association (GRADSA) is dedicated to empower…" at bounding box center [163, 273] width 153 height 26
click at [243, 261] on button at bounding box center [244, 263] width 6 height 6
click at [603, 36] on icon "button" at bounding box center [601, 33] width 10 height 10
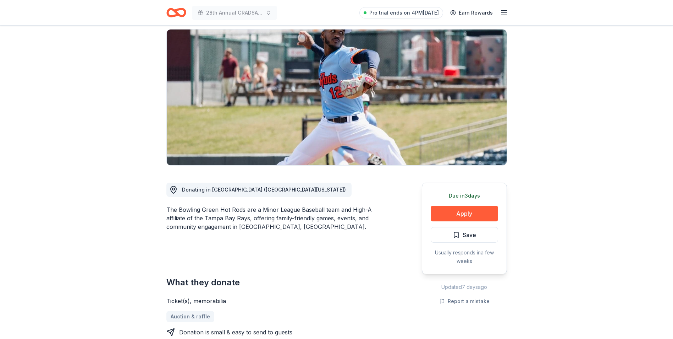
scroll to position [0, 0]
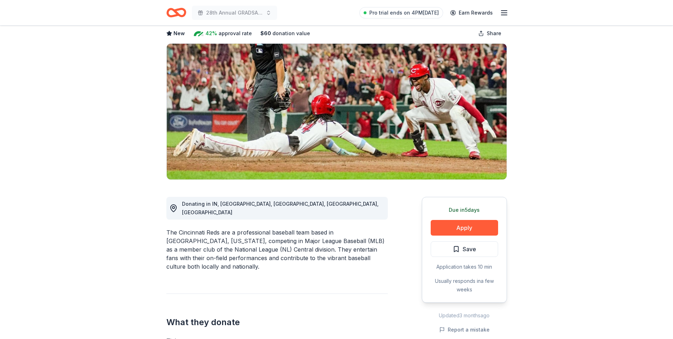
scroll to position [71, 0]
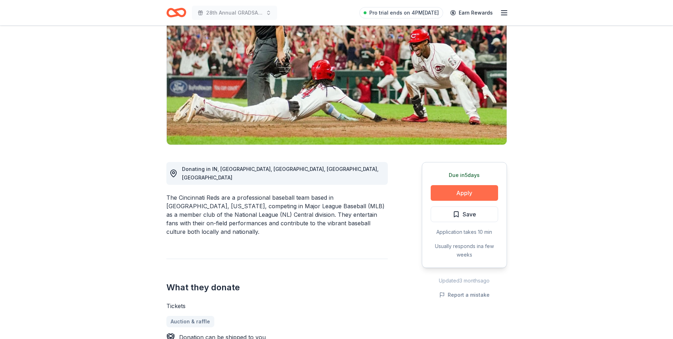
click at [455, 193] on button "Apply" at bounding box center [464, 193] width 67 height 16
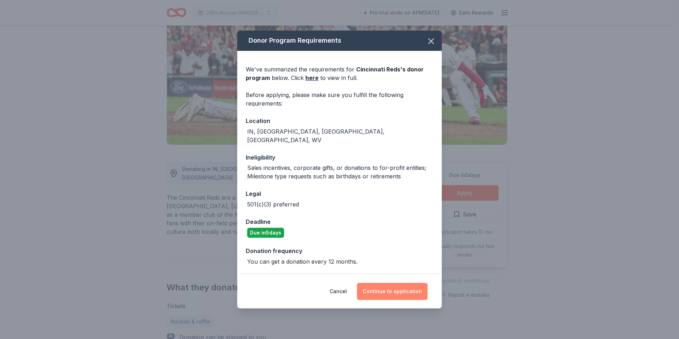
click at [375, 287] on button "Continue to application" at bounding box center [392, 291] width 71 height 17
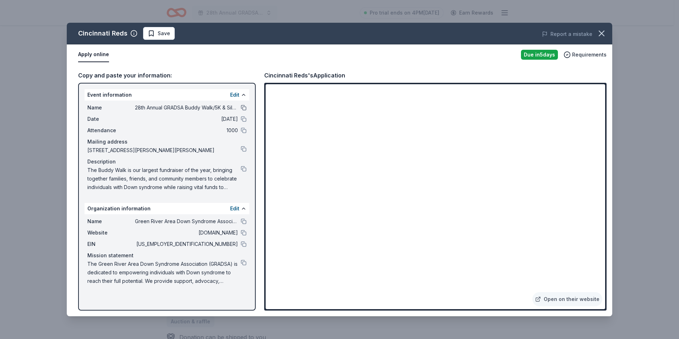
click at [246, 108] on button at bounding box center [244, 108] width 6 height 6
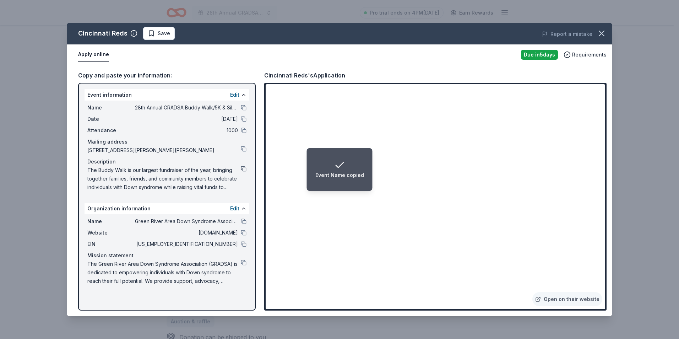
click at [244, 168] on button at bounding box center [244, 169] width 6 height 6
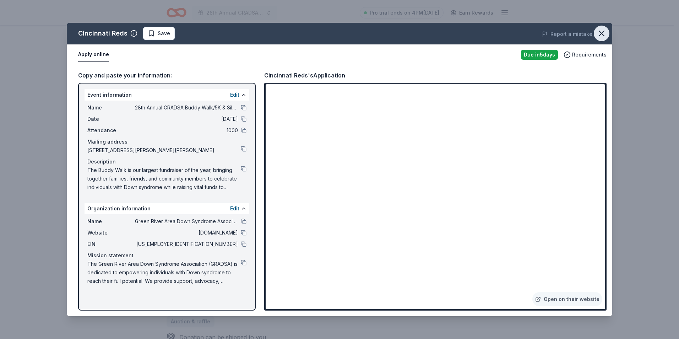
click at [600, 31] on icon "button" at bounding box center [601, 33] width 5 height 5
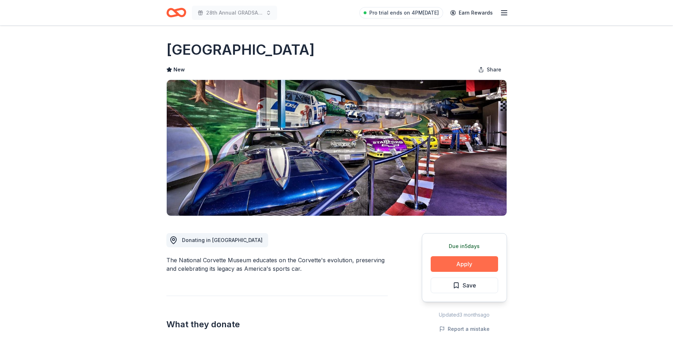
click at [444, 268] on button "Apply" at bounding box center [464, 264] width 67 height 16
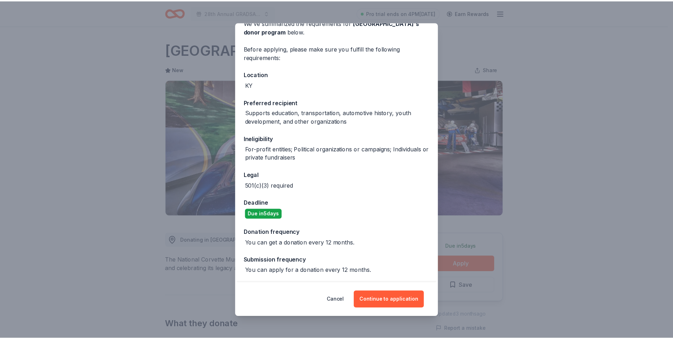
scroll to position [38, 0]
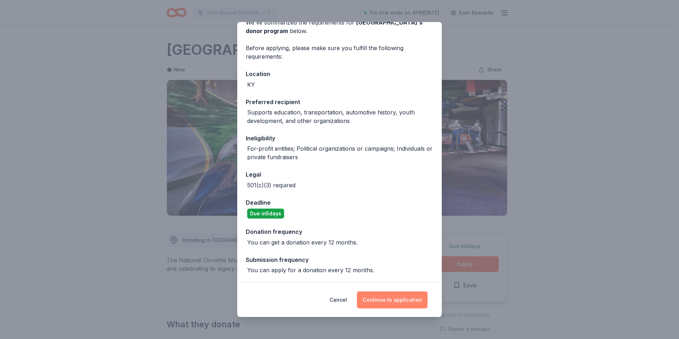
click at [397, 300] on button "Continue to application" at bounding box center [392, 299] width 71 height 17
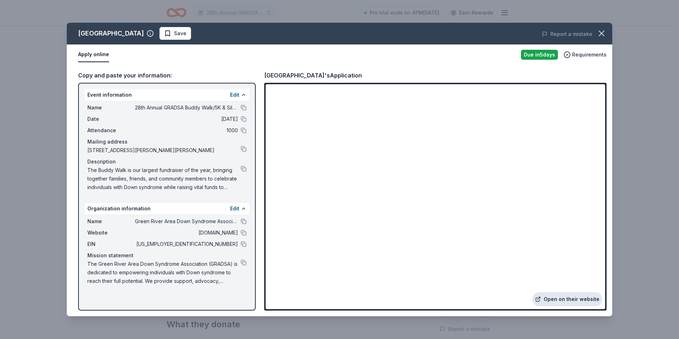
click at [556, 298] on link "Open on their website" at bounding box center [567, 299] width 70 height 14
click at [244, 108] on button at bounding box center [244, 108] width 6 height 6
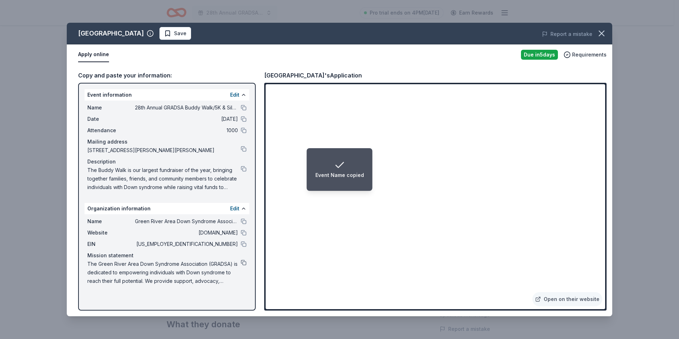
click at [241, 263] on button at bounding box center [244, 263] width 6 height 6
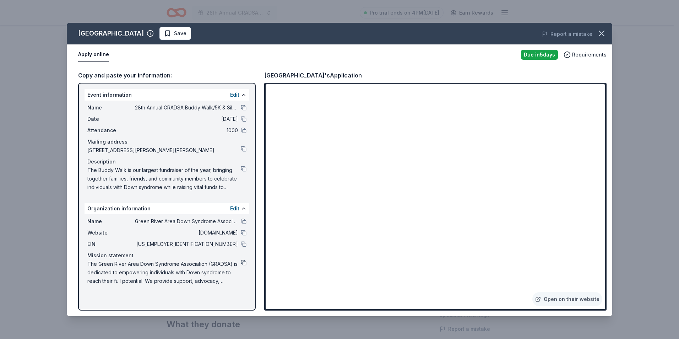
click at [242, 261] on button at bounding box center [244, 263] width 6 height 6
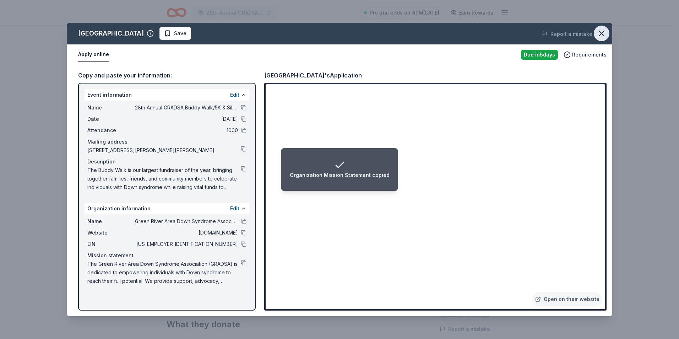
click at [600, 33] on icon "button" at bounding box center [601, 33] width 10 height 10
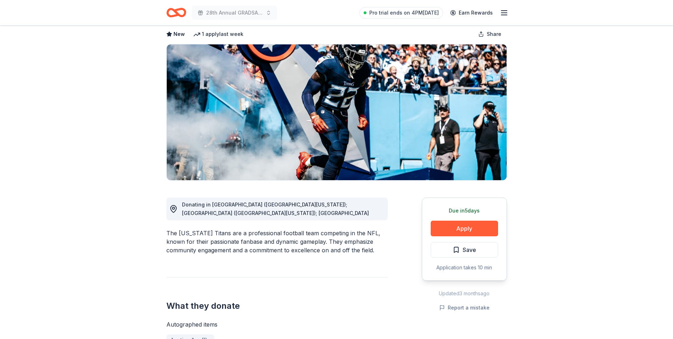
scroll to position [71, 0]
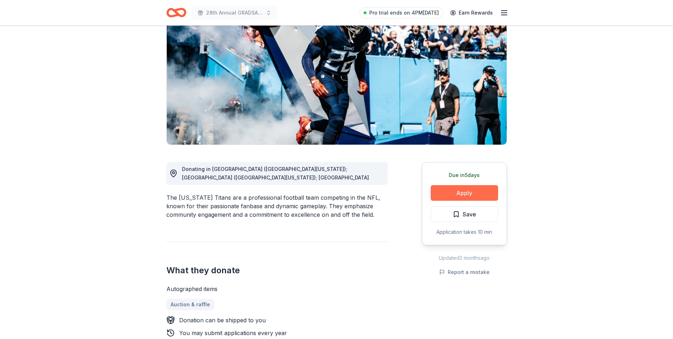
click at [445, 197] on button "Apply" at bounding box center [464, 193] width 67 height 16
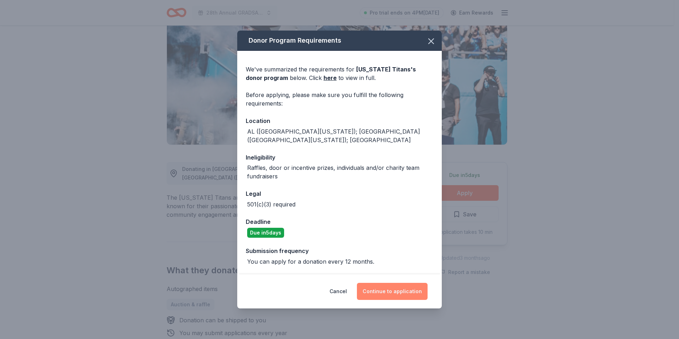
click at [378, 287] on button "Continue to application" at bounding box center [392, 291] width 71 height 17
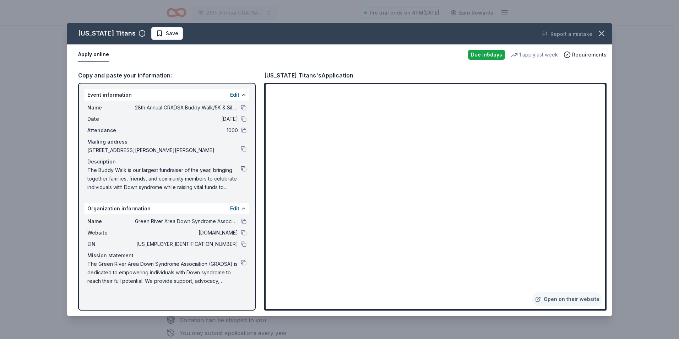
click at [242, 168] on button at bounding box center [244, 169] width 6 height 6
click at [601, 33] on icon "button" at bounding box center [601, 33] width 5 height 5
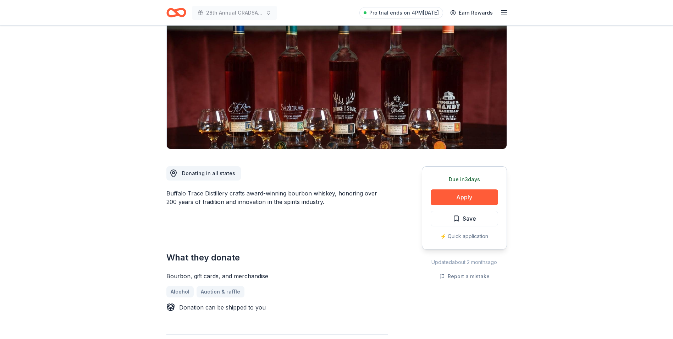
scroll to position [71, 0]
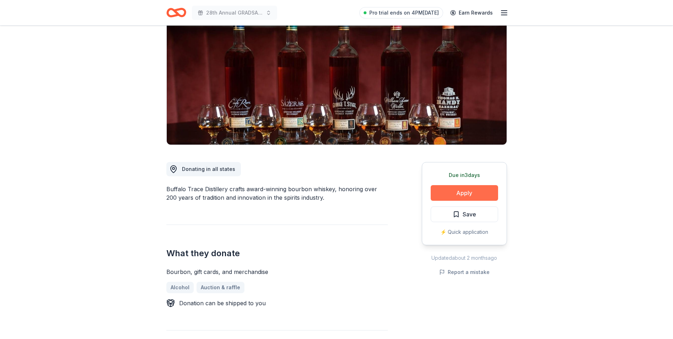
click at [451, 193] on button "Apply" at bounding box center [464, 193] width 67 height 16
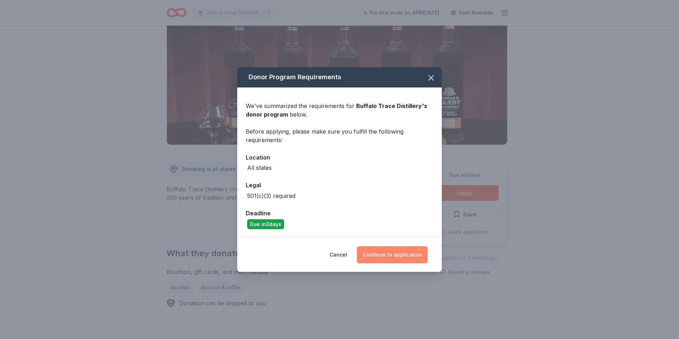
click at [370, 253] on button "Continue to application" at bounding box center [392, 254] width 71 height 17
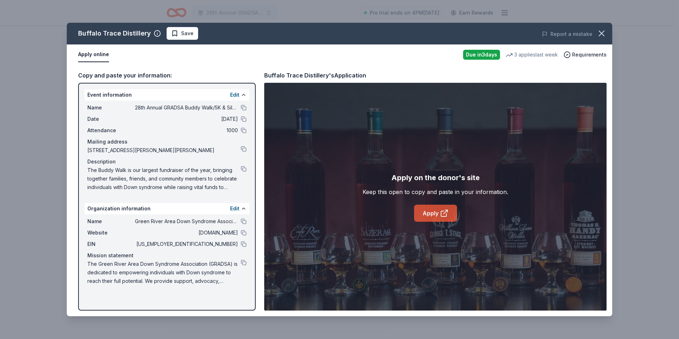
click at [430, 214] on link "Apply" at bounding box center [435, 212] width 43 height 17
click at [245, 217] on div "Name Green River Area Down Syndrome Association" at bounding box center [166, 221] width 159 height 9
click at [241, 219] on button at bounding box center [244, 221] width 6 height 6
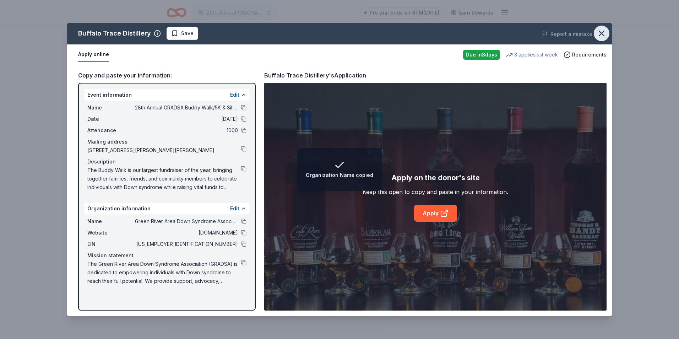
click at [598, 30] on icon "button" at bounding box center [601, 33] width 10 height 10
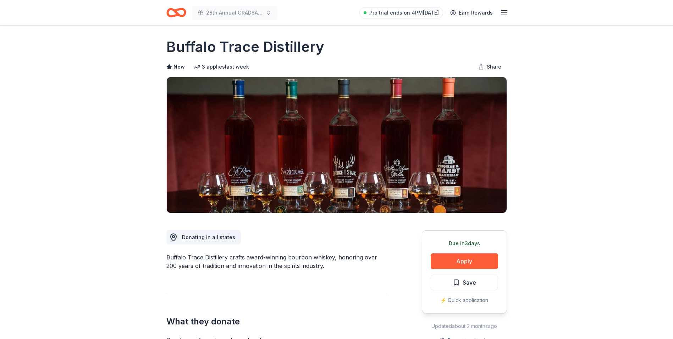
scroll to position [0, 0]
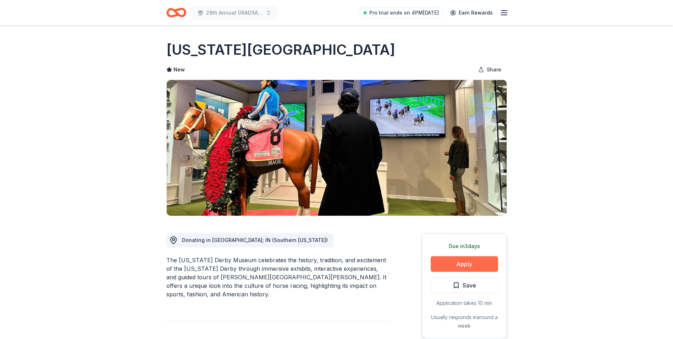
click at [458, 256] on button "Apply" at bounding box center [464, 264] width 67 height 16
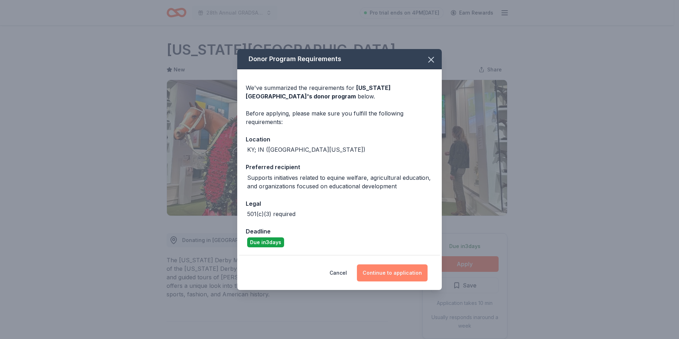
click at [398, 279] on button "Continue to application" at bounding box center [392, 272] width 71 height 17
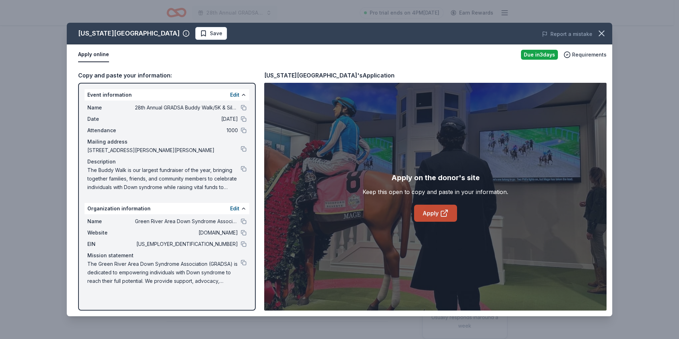
click at [430, 215] on link "Apply" at bounding box center [435, 212] width 43 height 17
